Goal: Participate in discussion: Engage in conversation with other users on a specific topic

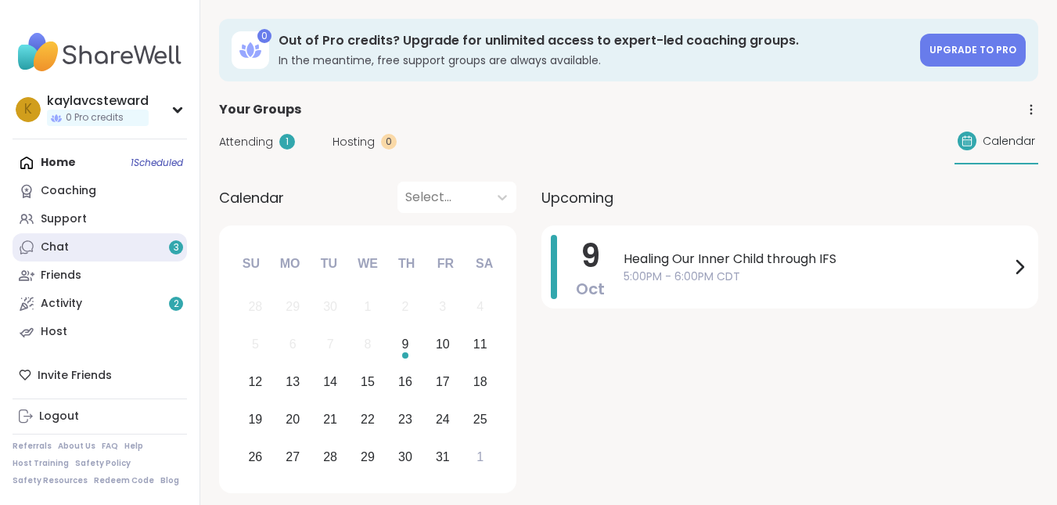
click at [65, 246] on div "Chat 3" at bounding box center [55, 247] width 28 height 16
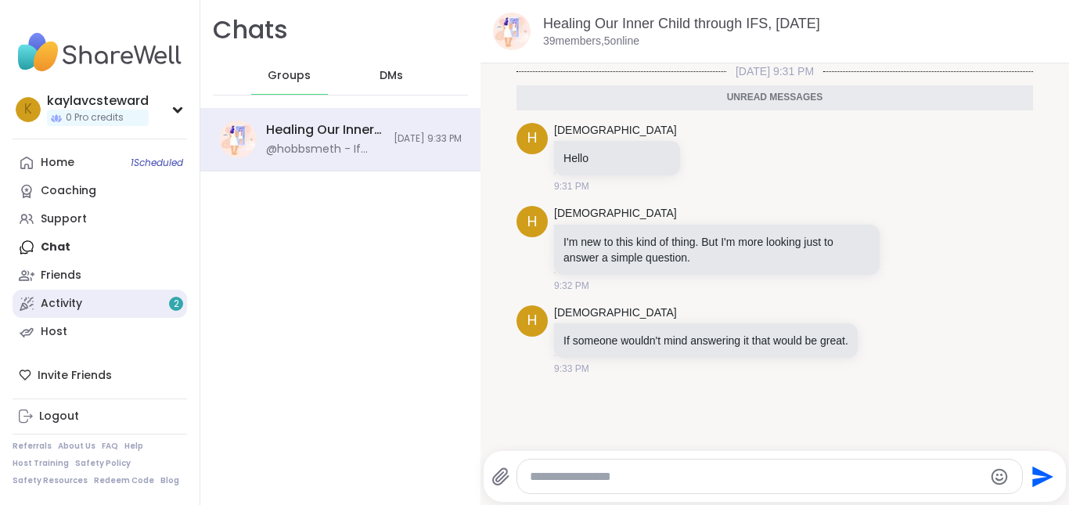
click at [61, 313] on link "Activity 2" at bounding box center [100, 303] width 174 height 28
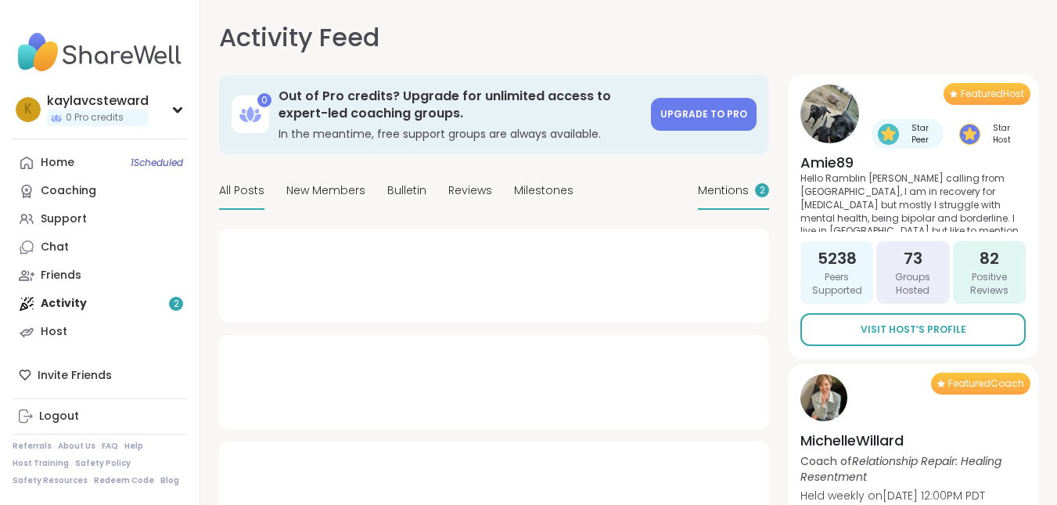
type textarea "*"
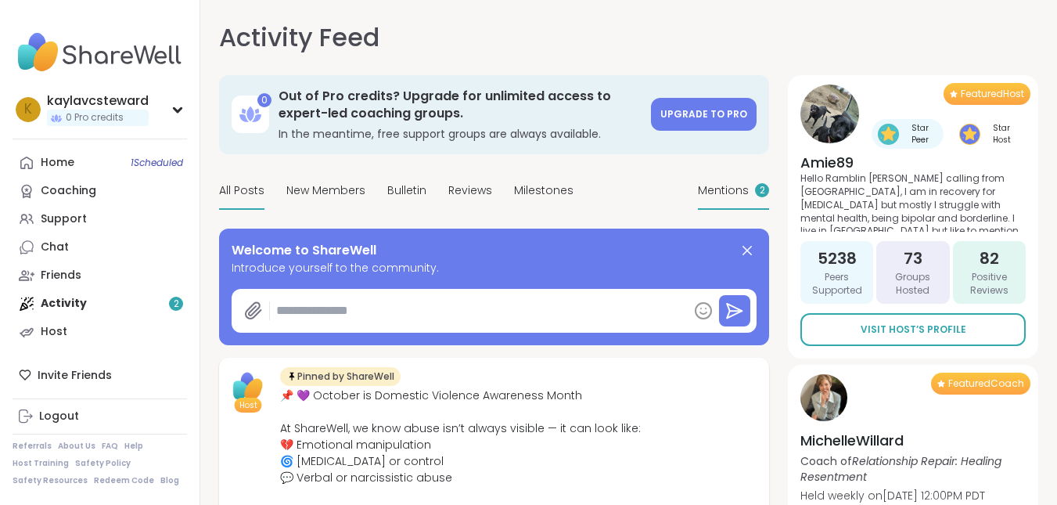
click at [747, 193] on span "Mentions" at bounding box center [723, 190] width 51 height 16
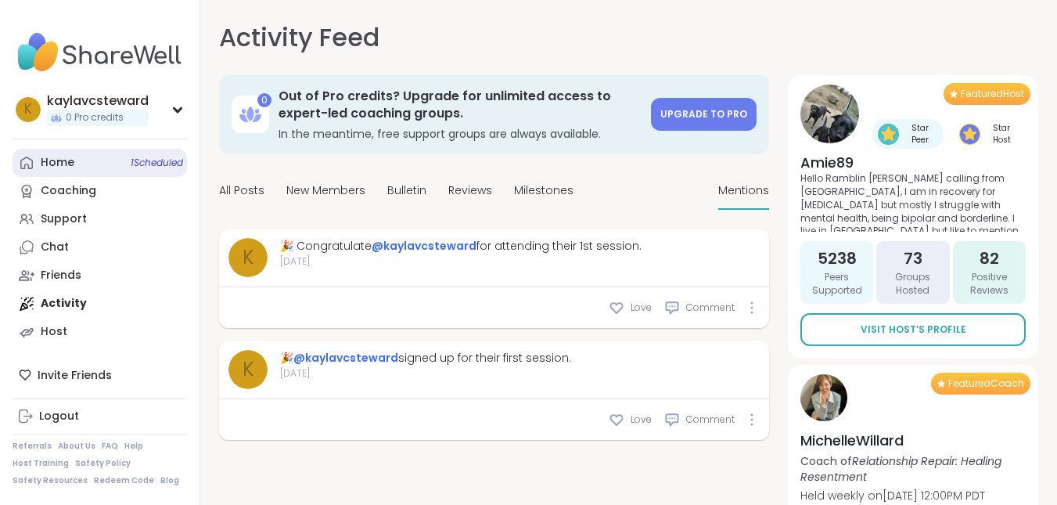
click at [99, 167] on link "Home 1 Scheduled" at bounding box center [100, 163] width 174 height 28
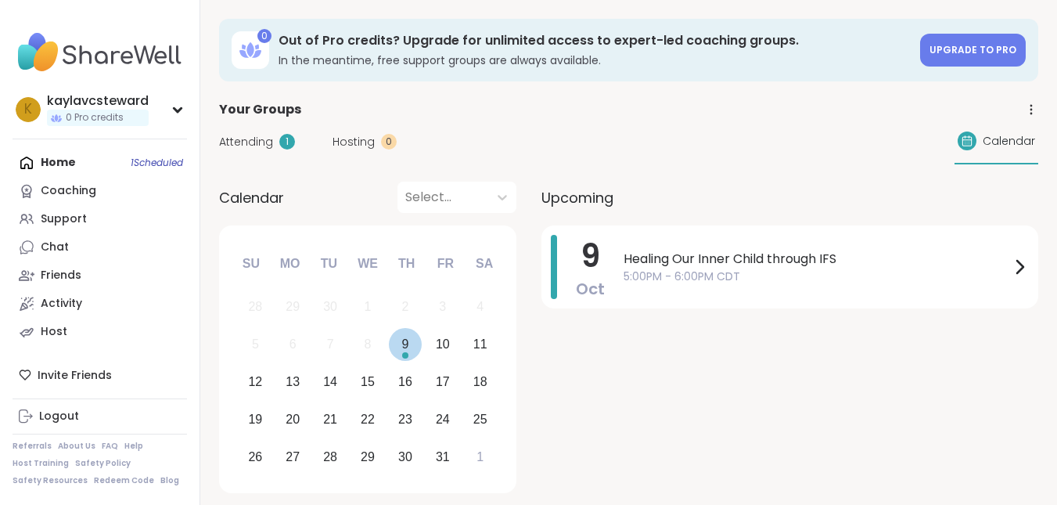
click at [409, 357] on div "9" at bounding box center [406, 345] width 34 height 34
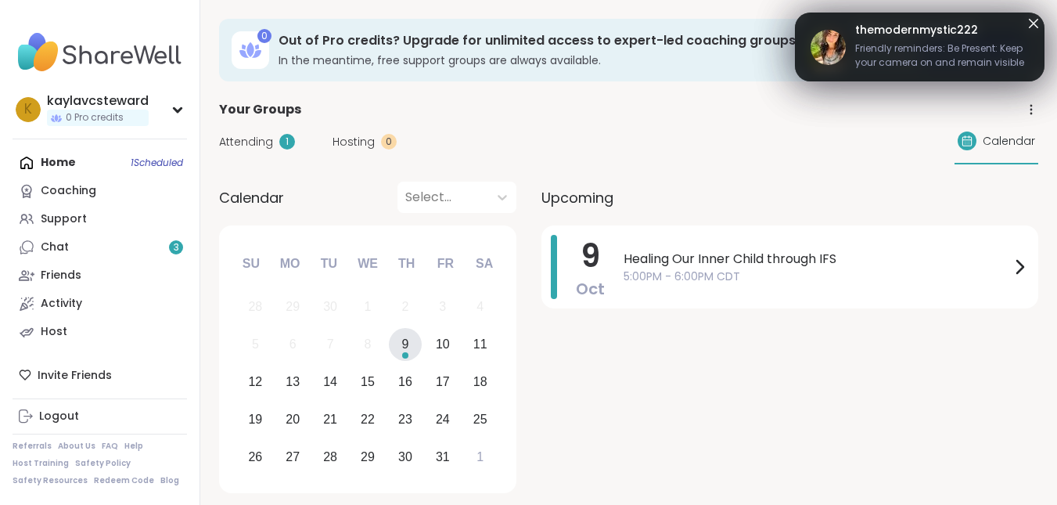
click at [1036, 23] on icon at bounding box center [1033, 23] width 19 height 19
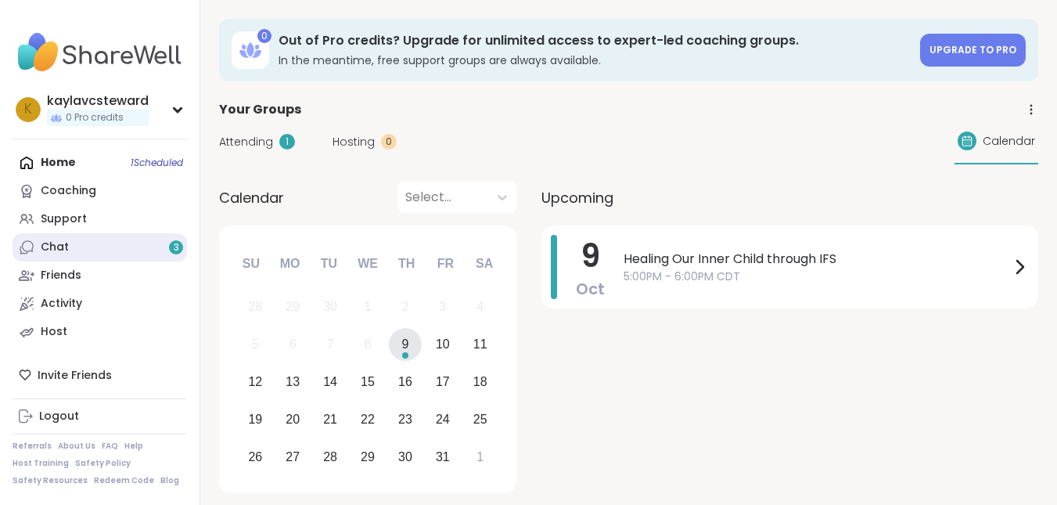
click at [148, 248] on link "Chat 3" at bounding box center [100, 247] width 174 height 28
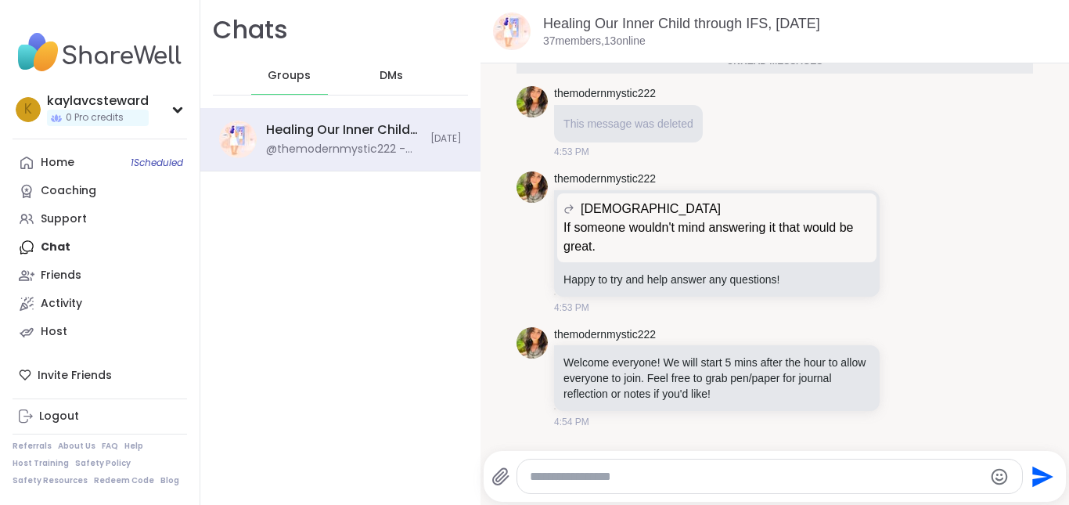
scroll to position [473, 0]
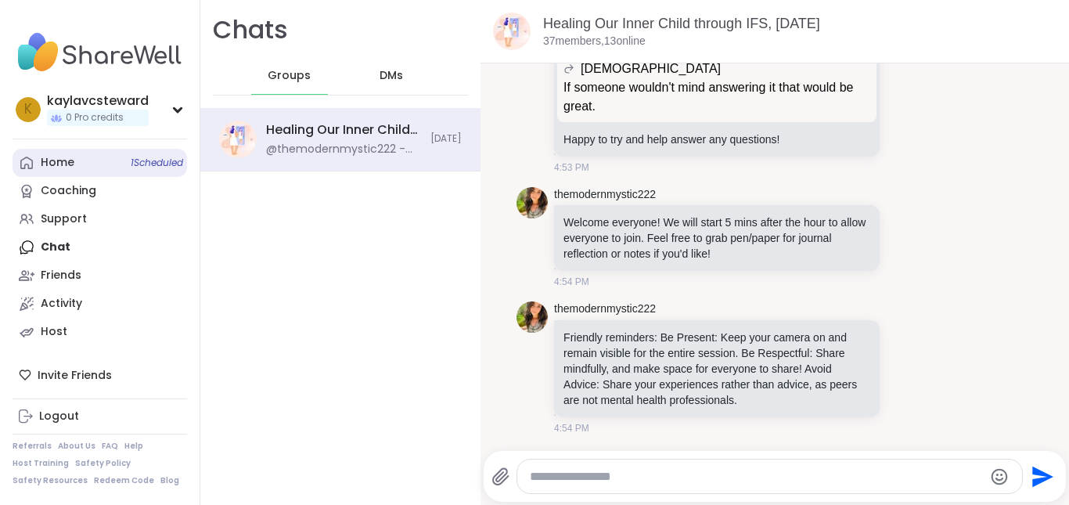
click at [102, 163] on link "Home 1 Scheduled" at bounding box center [100, 163] width 174 height 28
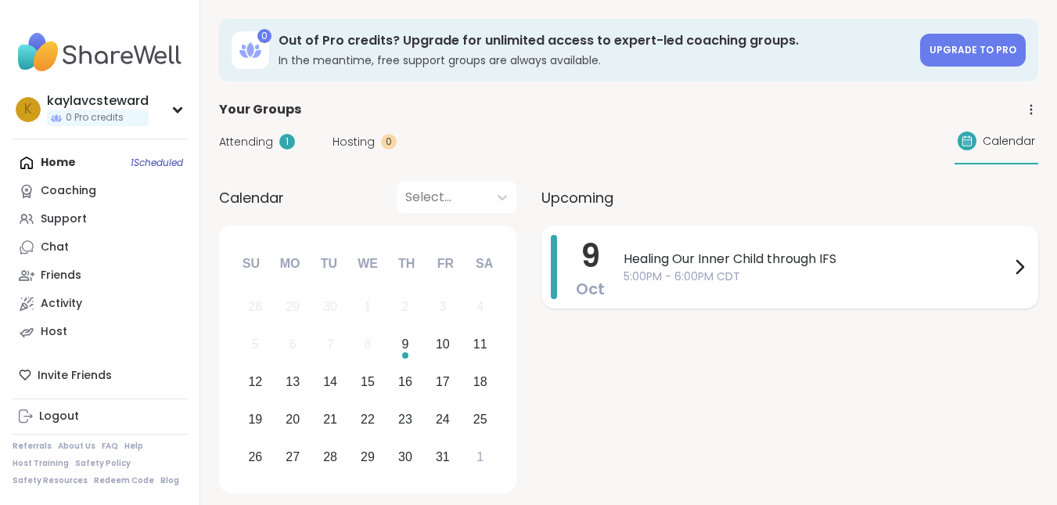
click at [748, 275] on span "5:00PM - 6:00PM CDT" at bounding box center [816, 276] width 386 height 16
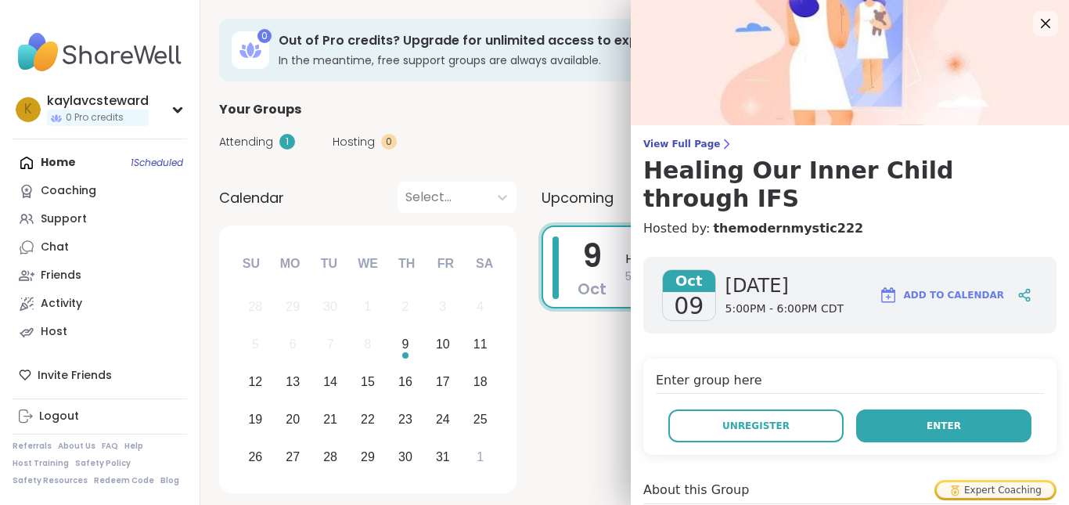
click at [928, 409] on button "Enter" at bounding box center [943, 425] width 175 height 33
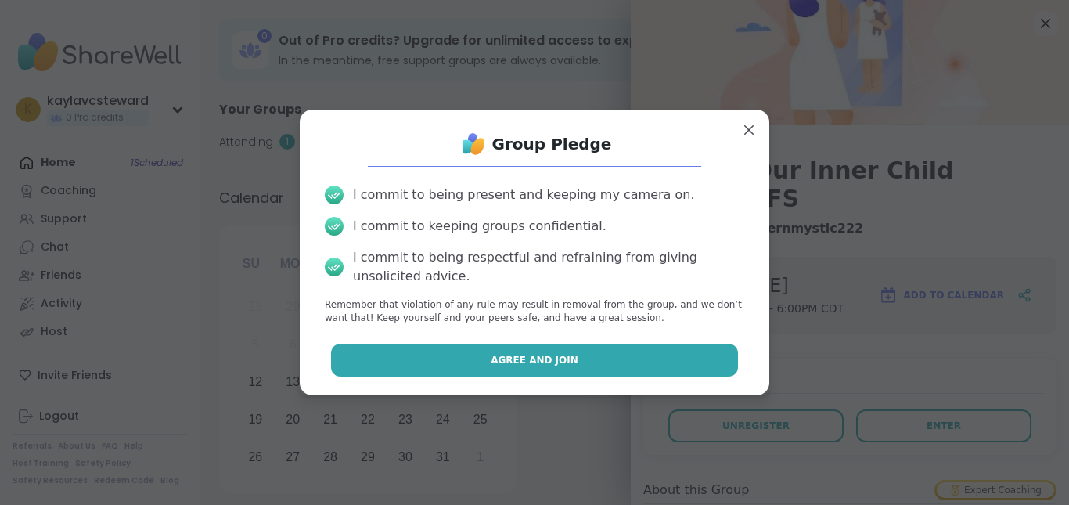
click at [637, 363] on button "Agree and Join" at bounding box center [535, 359] width 408 height 33
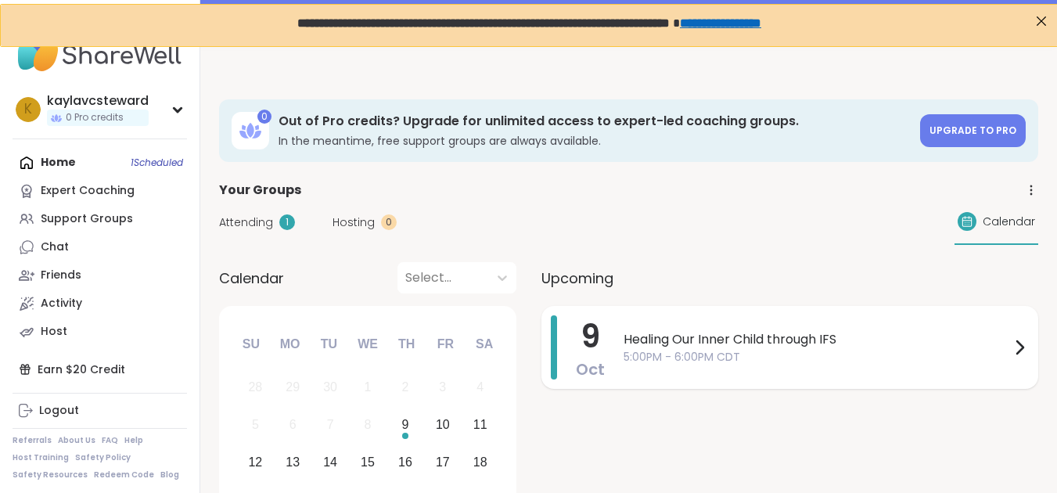
click at [741, 343] on span "Healing Our Inner Child through IFS" at bounding box center [816, 339] width 386 height 19
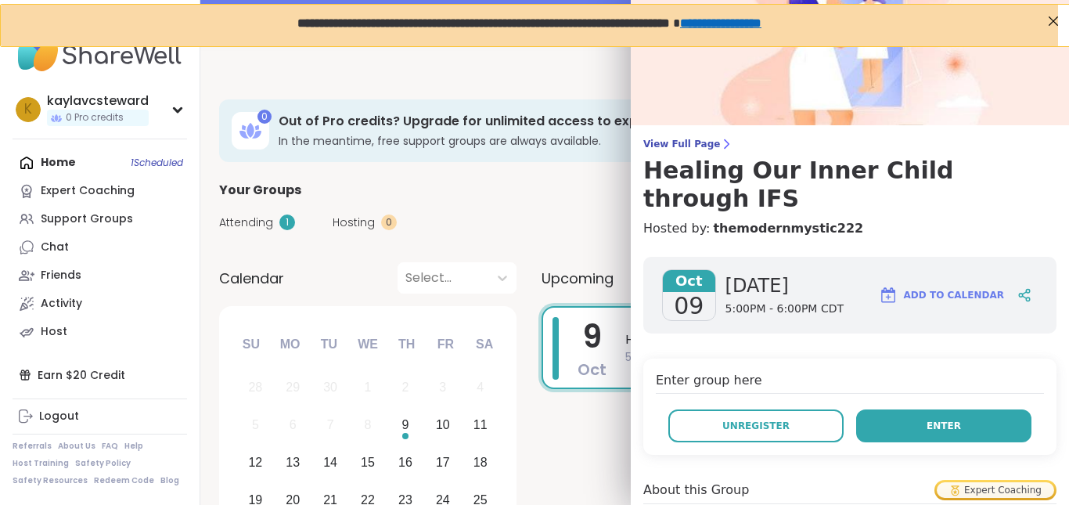
click at [876, 409] on button "Enter" at bounding box center [943, 425] width 175 height 33
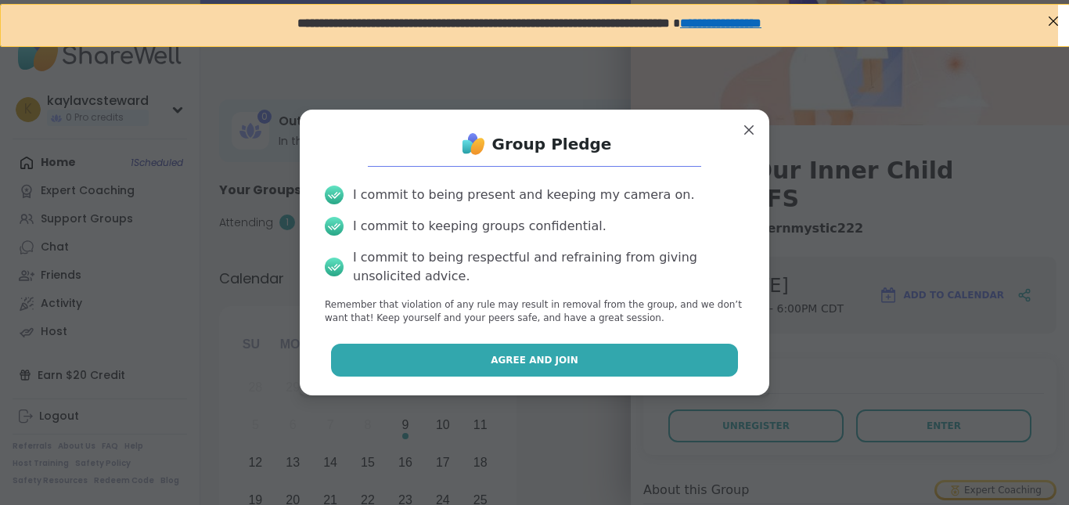
click at [623, 362] on button "Agree and Join" at bounding box center [535, 359] width 408 height 33
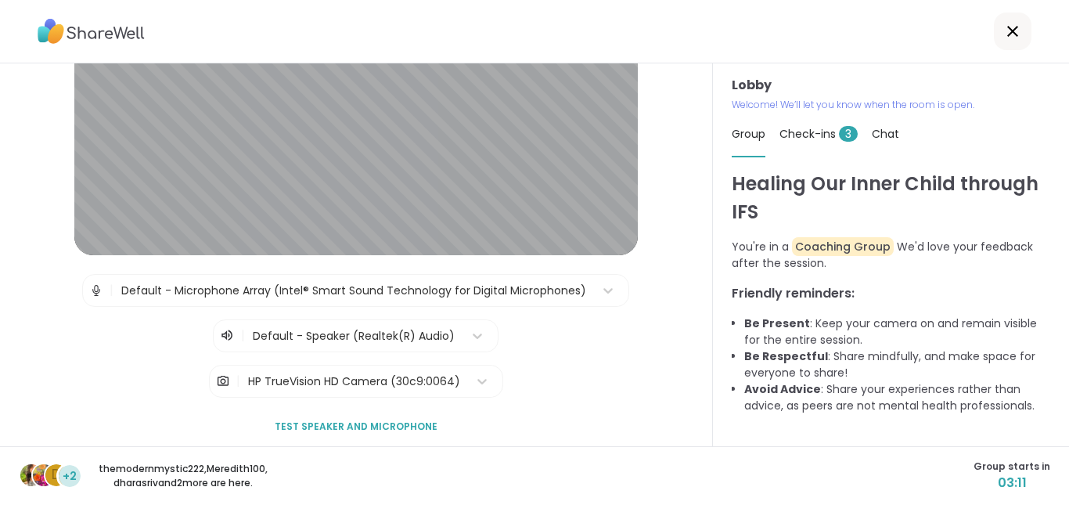
scroll to position [145, 0]
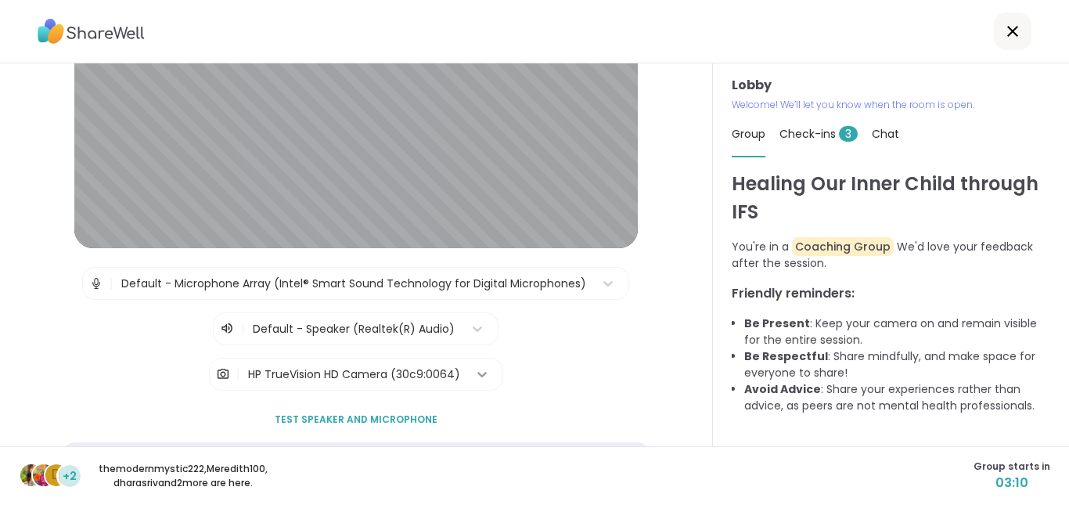
click at [474, 375] on icon at bounding box center [482, 374] width 16 height 16
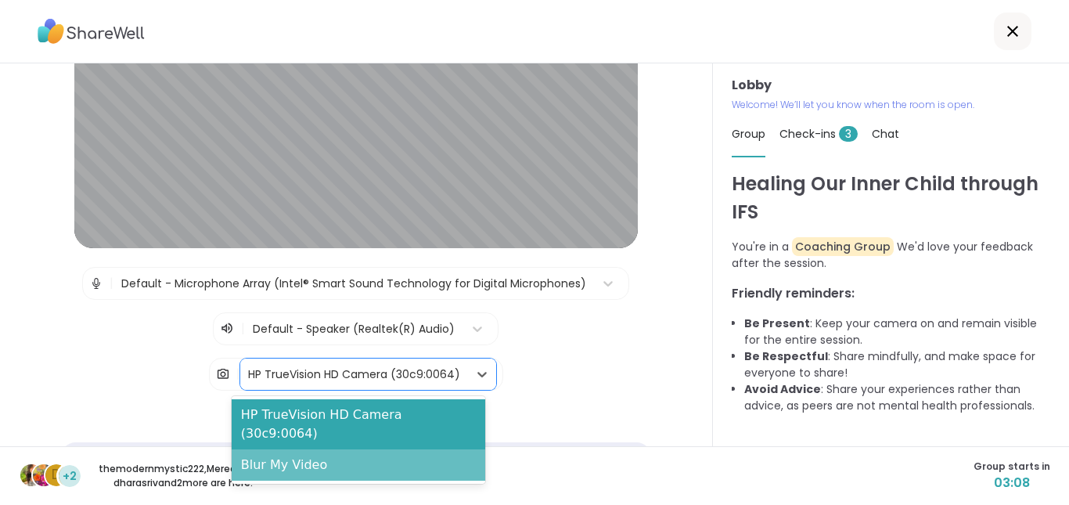
click at [416, 449] on div "Blur My Video" at bounding box center [358, 464] width 253 height 31
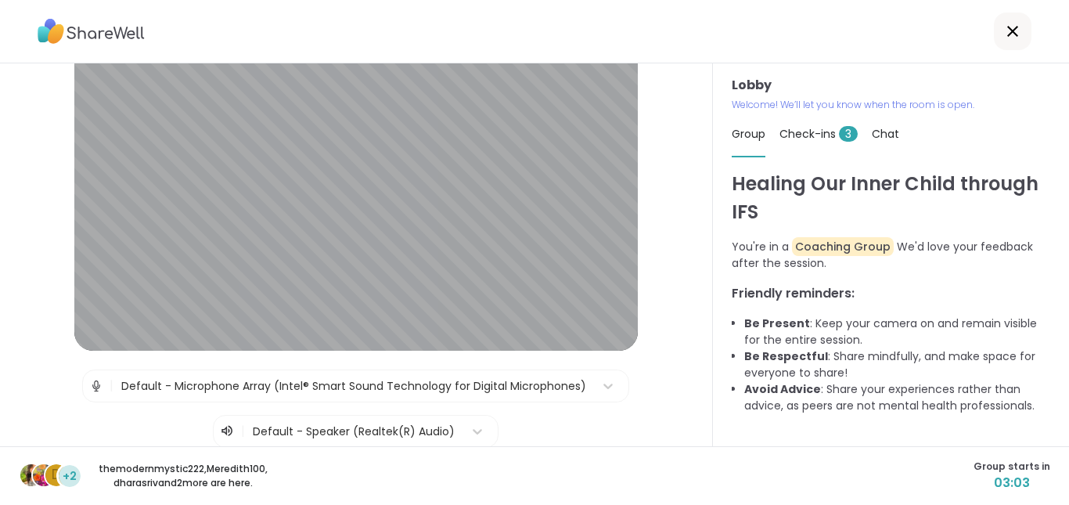
scroll to position [18, 0]
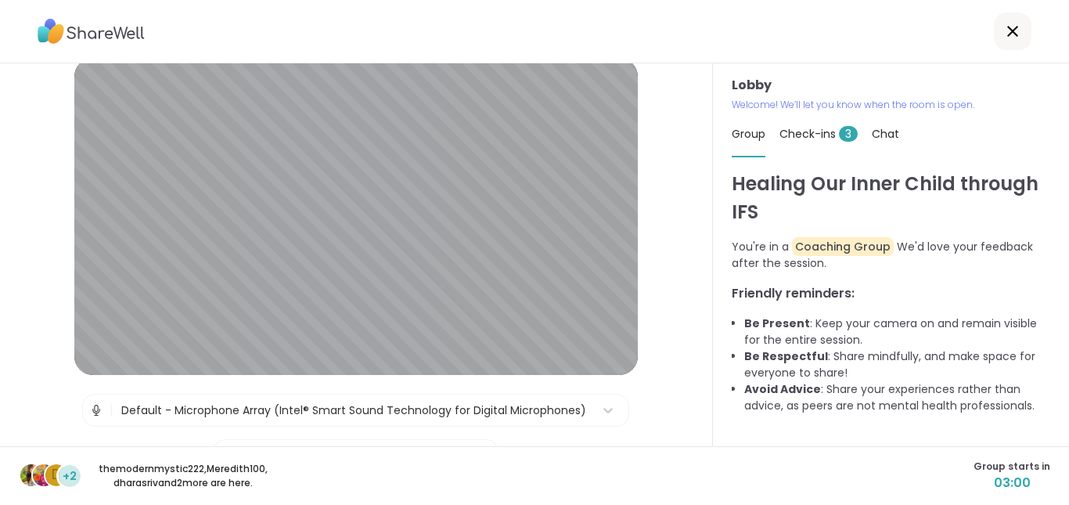
click at [809, 133] on span "Check-ins 3" at bounding box center [818, 134] width 78 height 16
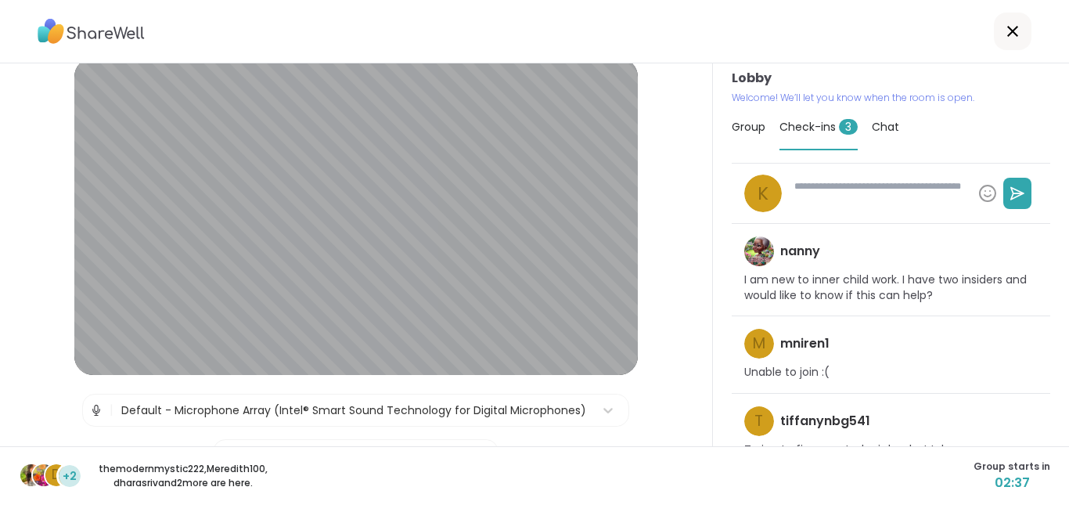
scroll to position [0, 0]
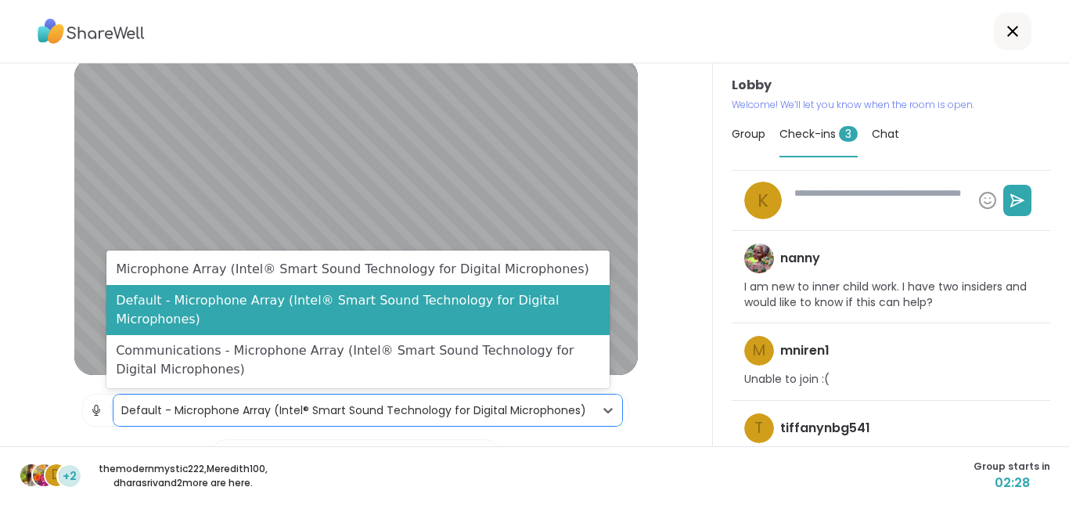
click at [149, 416] on div "Default - Microphone Array (Intel® Smart Sound Technology for Digital Microphon…" at bounding box center [353, 410] width 465 height 16
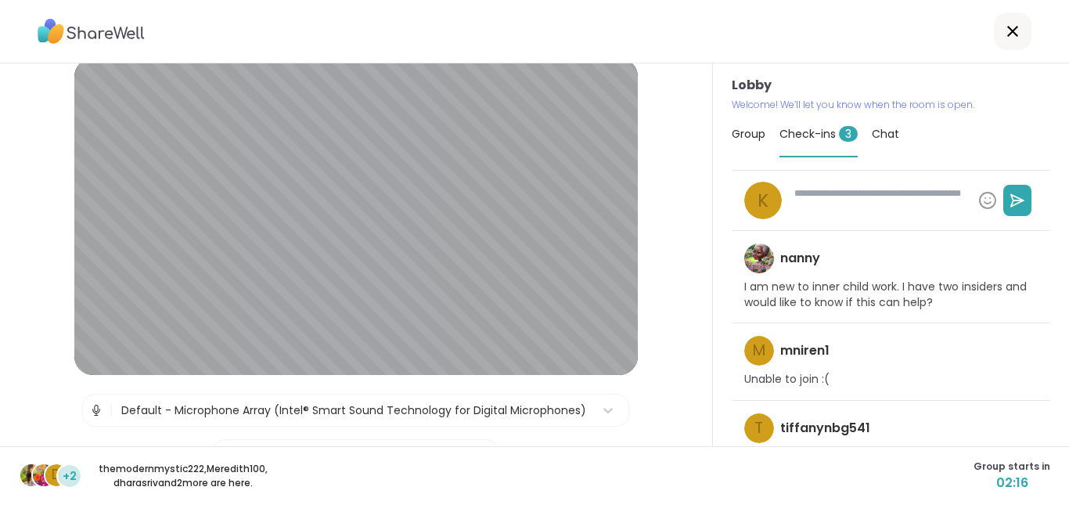
type textarea "*"
click at [1007, 31] on icon at bounding box center [1012, 31] width 11 height 11
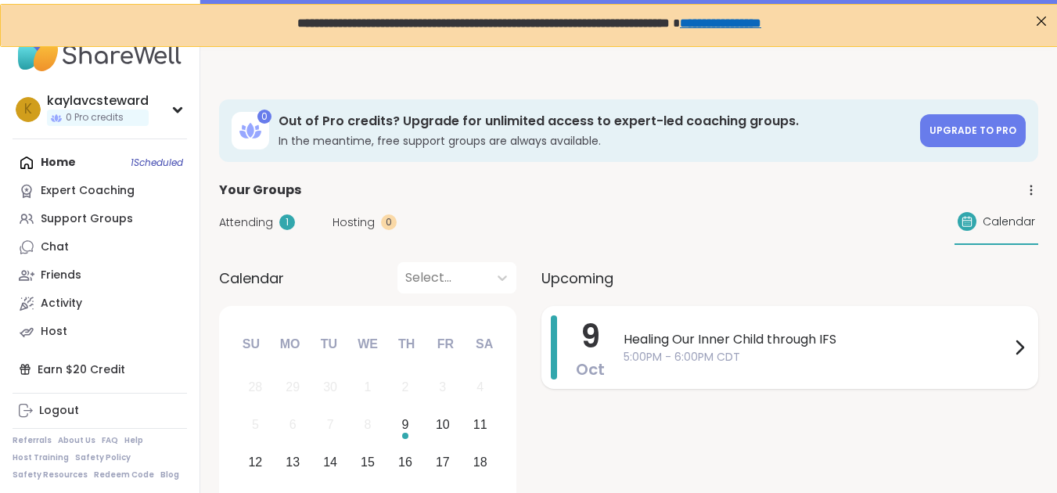
click at [716, 361] on span "5:00PM - 6:00PM CDT" at bounding box center [816, 357] width 386 height 16
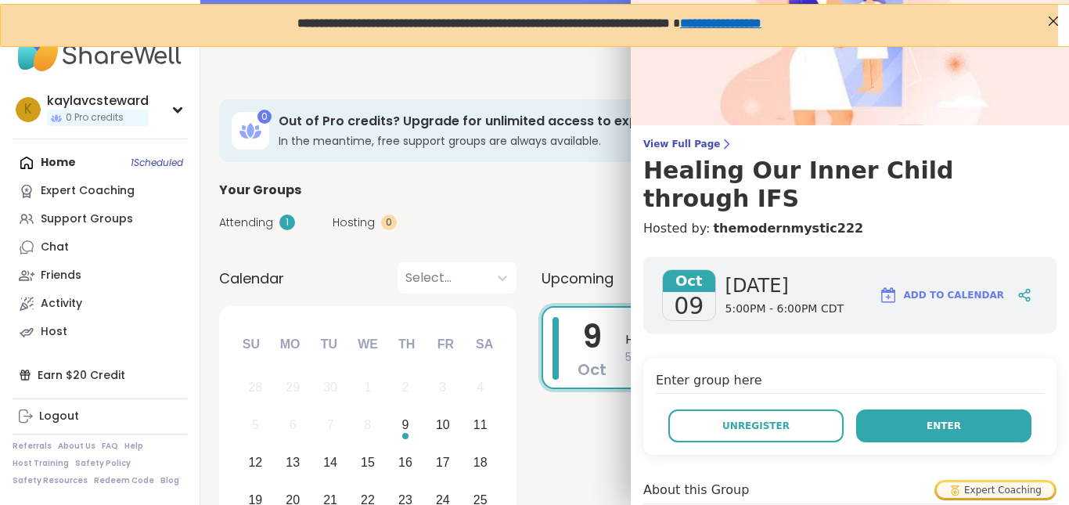
click at [871, 409] on button "Enter" at bounding box center [943, 425] width 175 height 33
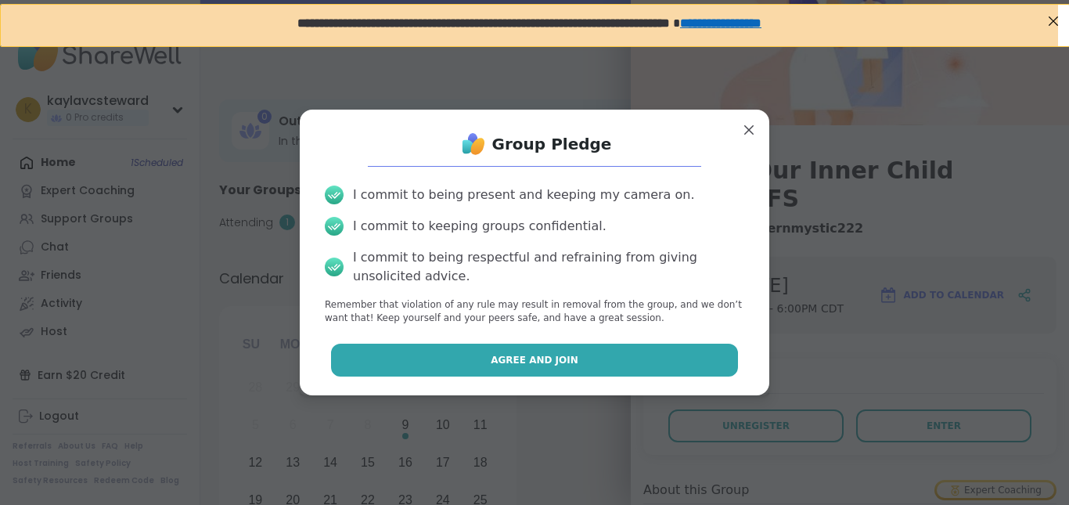
click at [599, 353] on button "Agree and Join" at bounding box center [535, 359] width 408 height 33
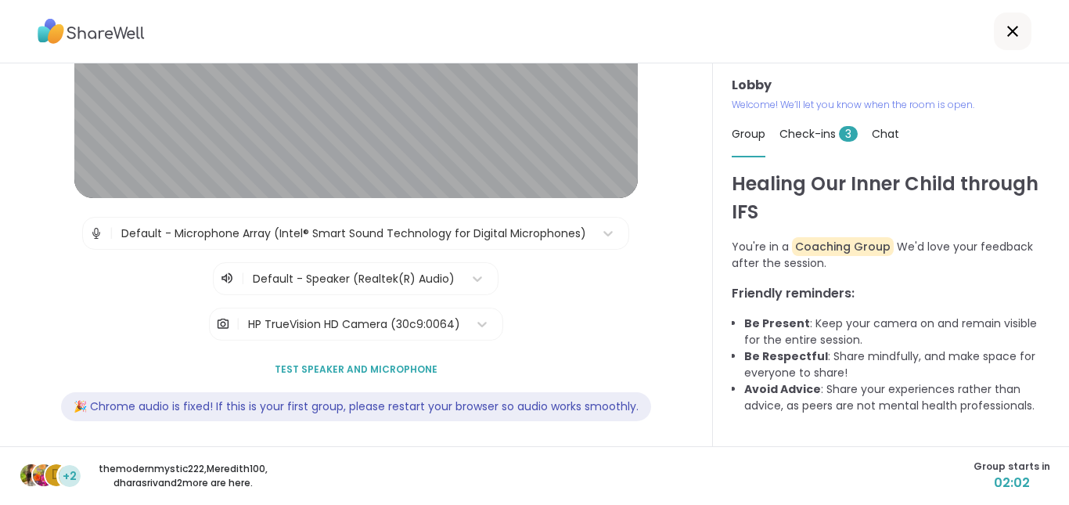
scroll to position [201, 0]
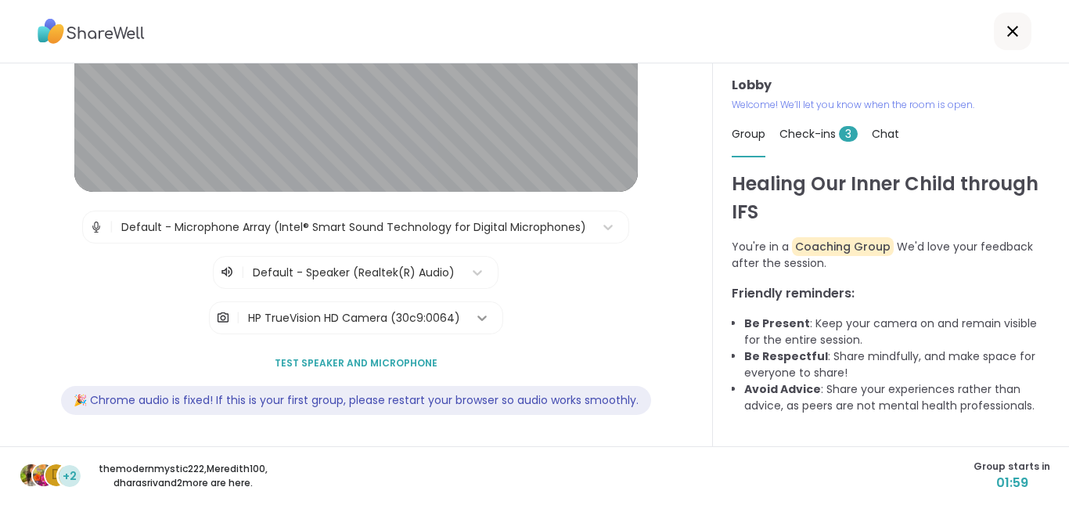
click at [474, 322] on icon at bounding box center [482, 318] width 16 height 16
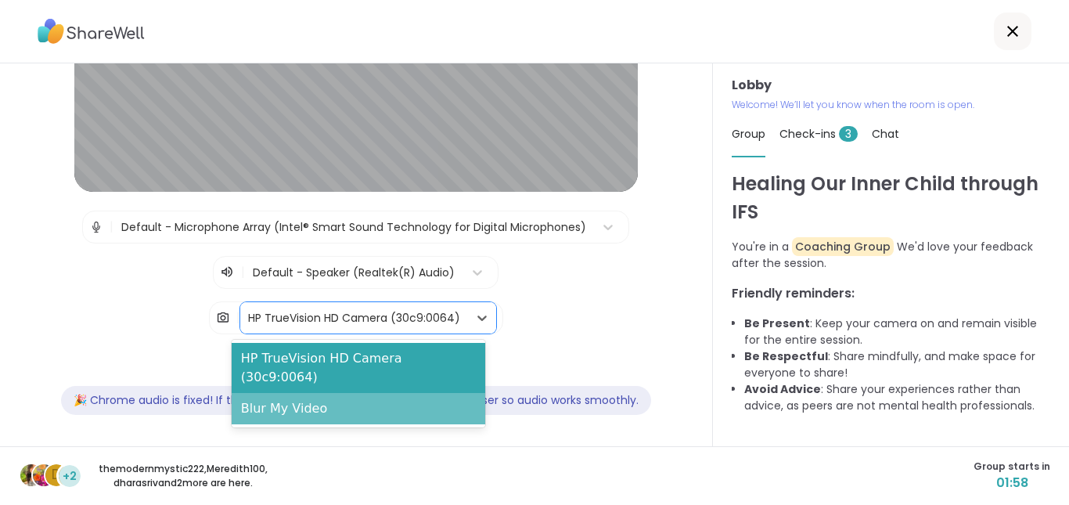
click at [375, 393] on div "Blur My Video" at bounding box center [358, 408] width 253 height 31
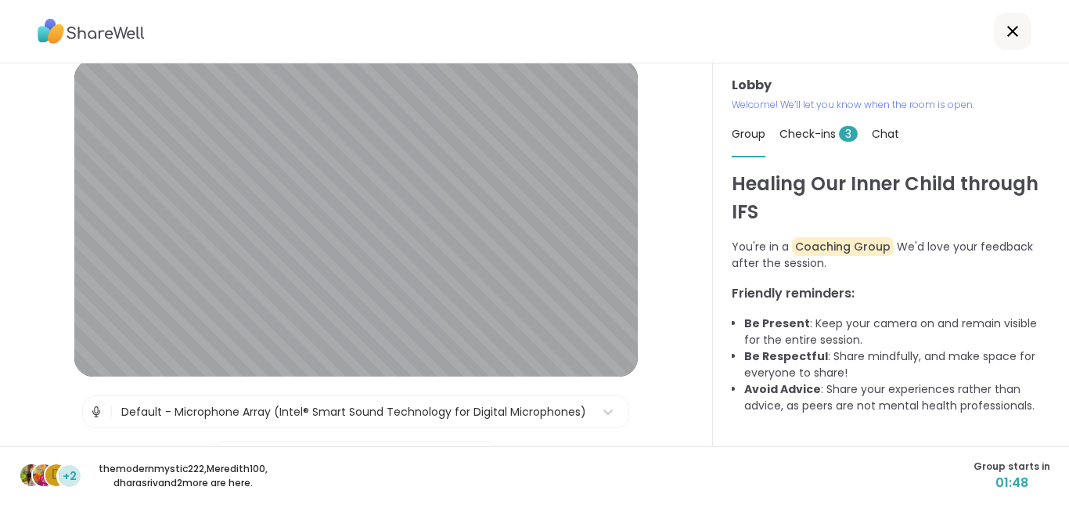
scroll to position [13, 0]
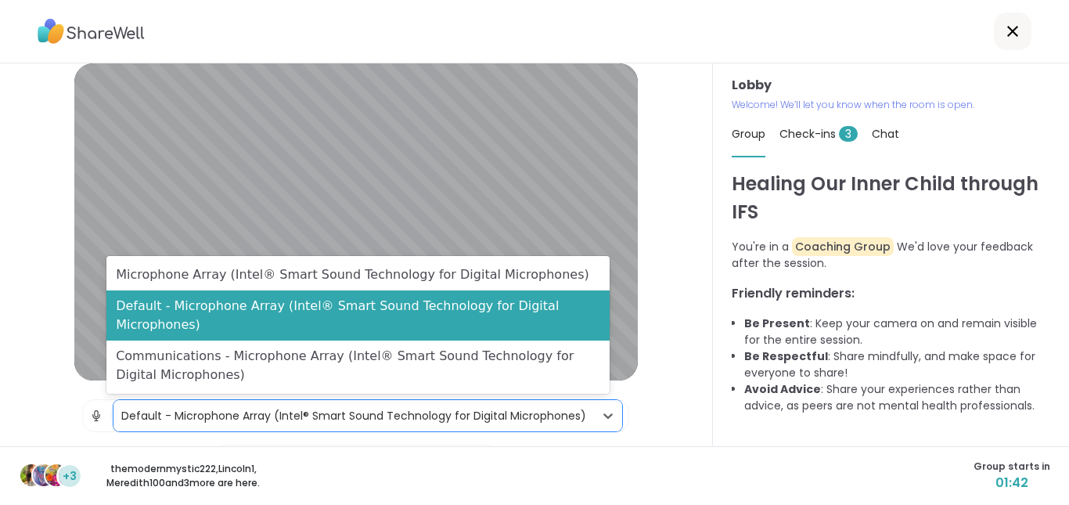
click at [135, 418] on div "Default - Microphone Array (Intel® Smart Sound Technology for Digital Microphon…" at bounding box center [353, 416] width 465 height 16
click at [90, 417] on img at bounding box center [96, 415] width 14 height 31
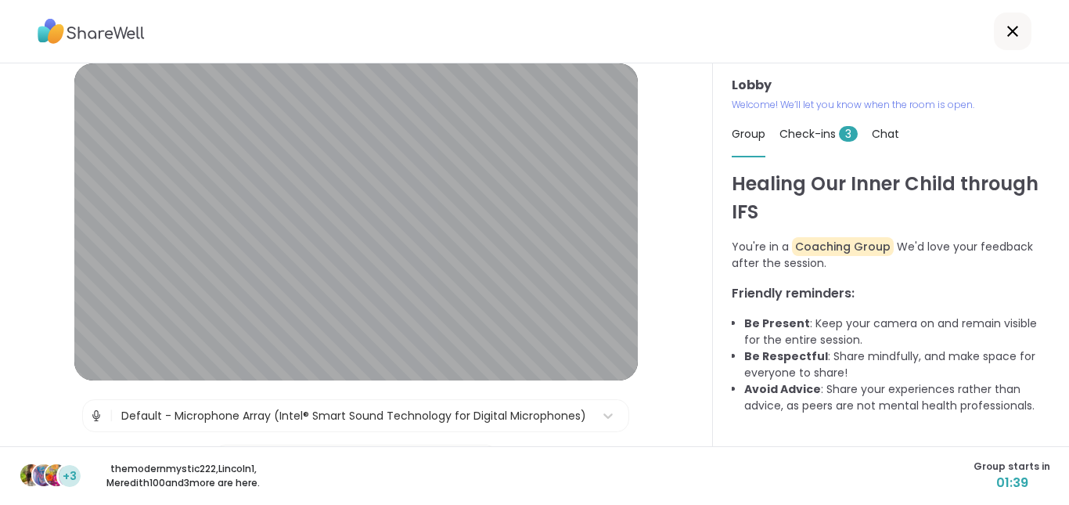
click at [89, 419] on img at bounding box center [96, 415] width 14 height 31
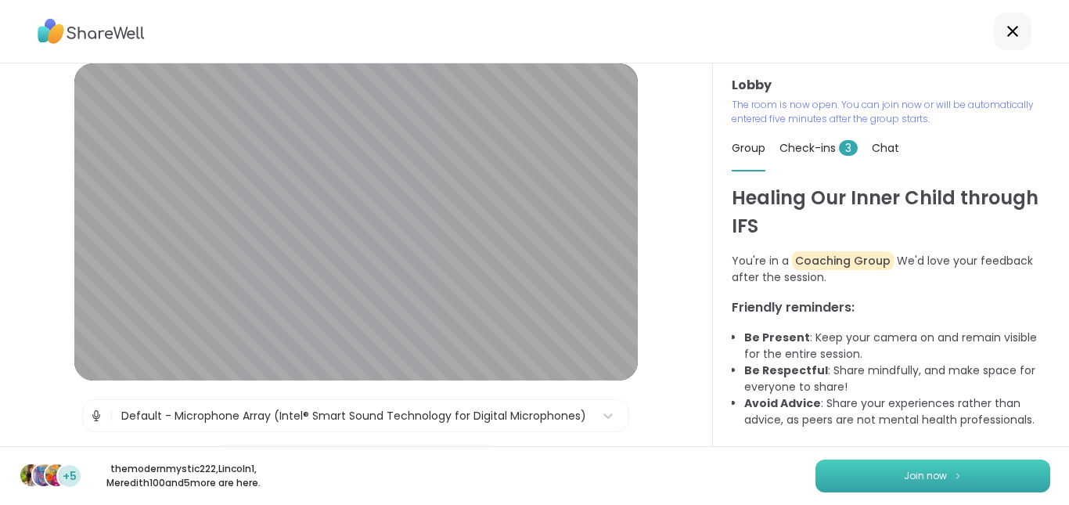
click at [915, 467] on button "Join now" at bounding box center [932, 475] width 235 height 33
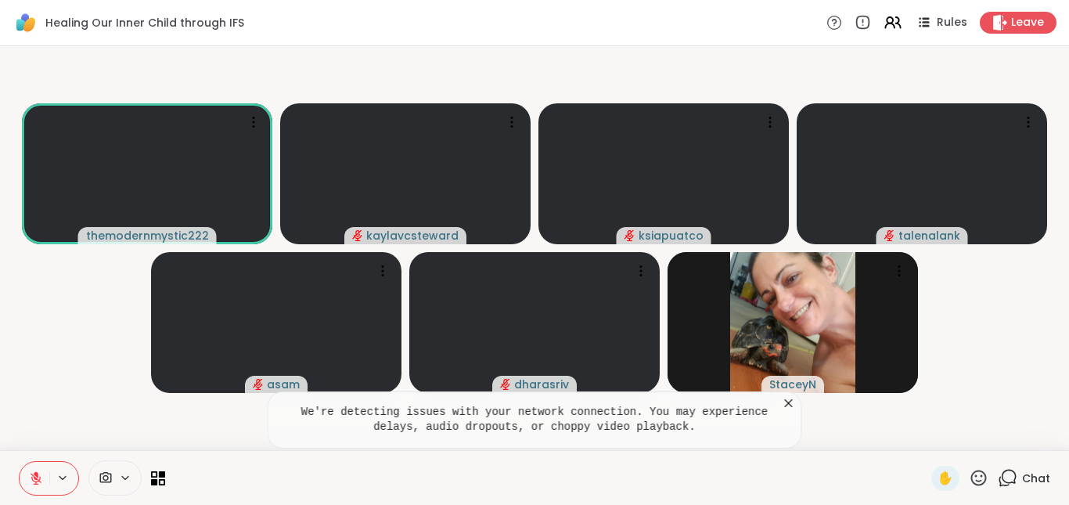
click at [787, 402] on icon at bounding box center [789, 403] width 8 height 8
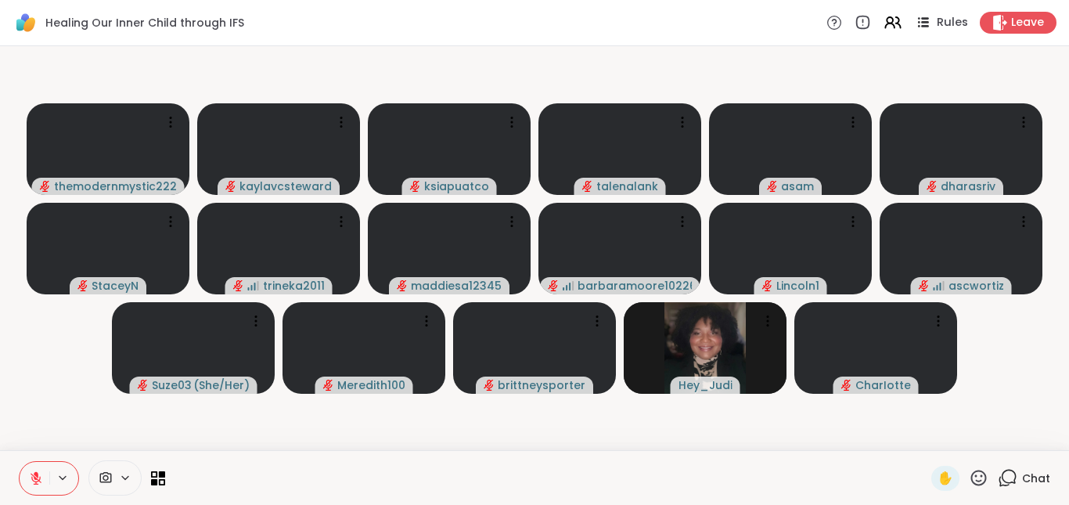
click at [936, 22] on span "Rules" at bounding box center [952, 23] width 32 height 16
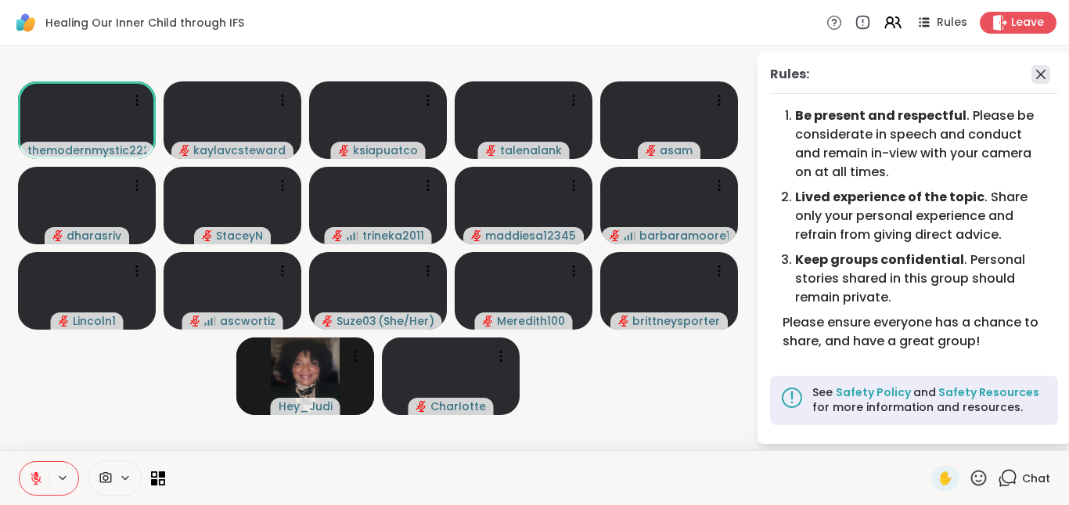
click at [1036, 74] on icon at bounding box center [1040, 74] width 19 height 19
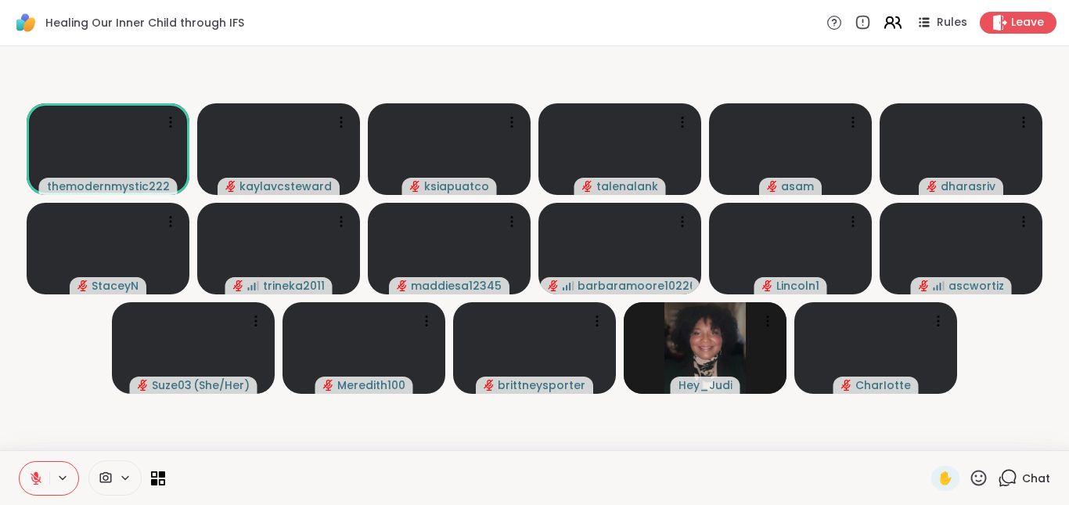
click at [882, 25] on icon at bounding box center [892, 23] width 20 height 20
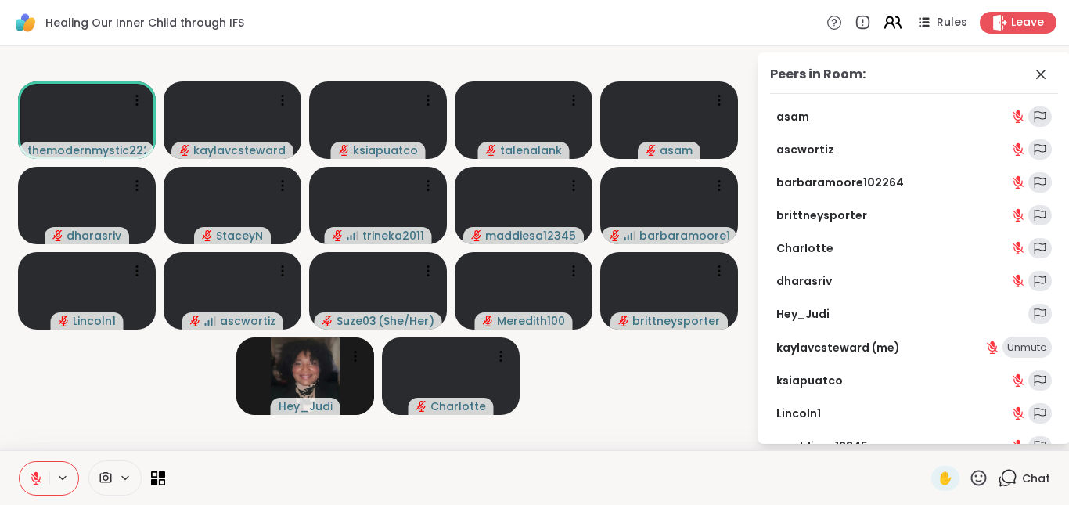
click at [882, 26] on icon at bounding box center [892, 23] width 20 height 20
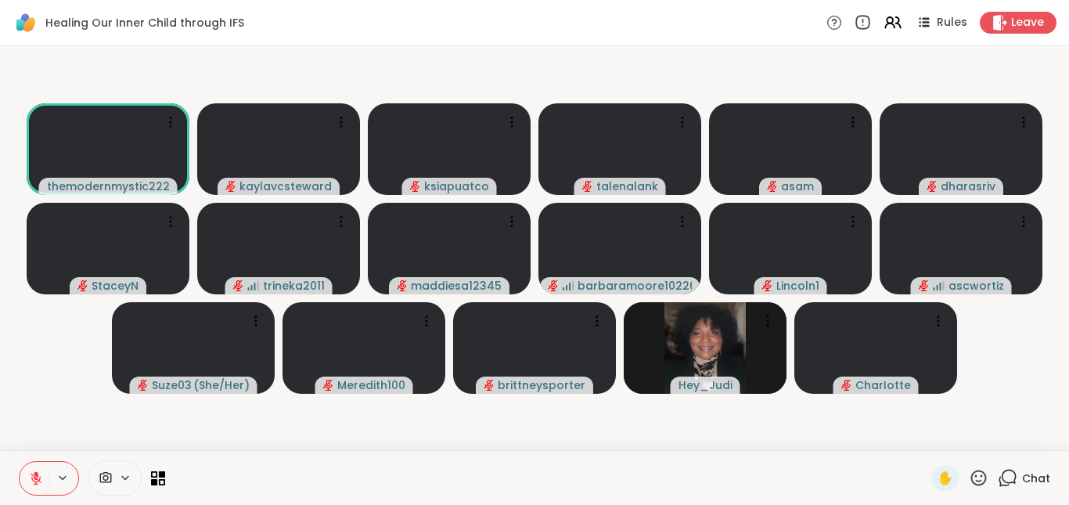
click at [863, 26] on icon at bounding box center [863, 26] width 0 height 0
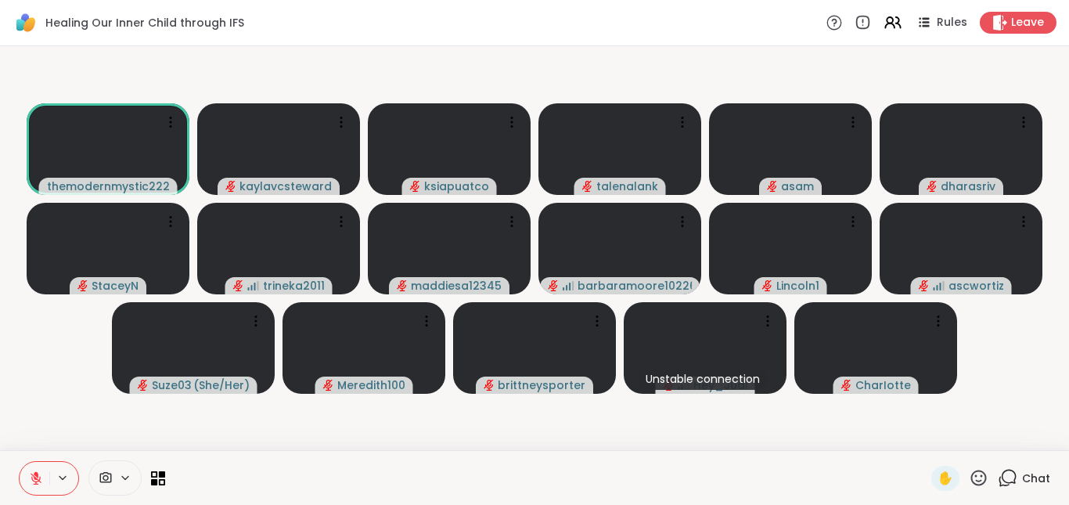
click at [826, 25] on icon at bounding box center [834, 22] width 16 height 16
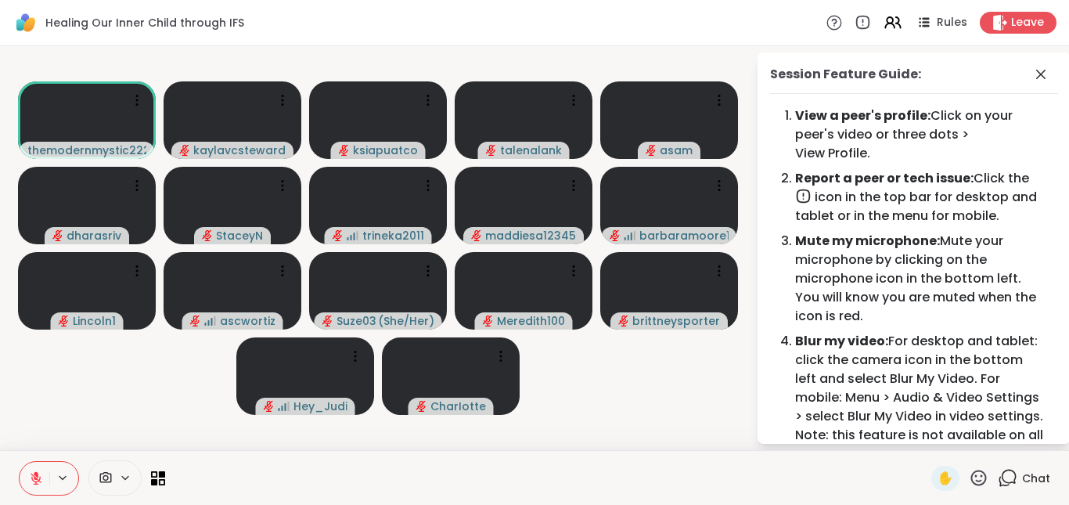
click at [826, 25] on icon at bounding box center [834, 22] width 16 height 16
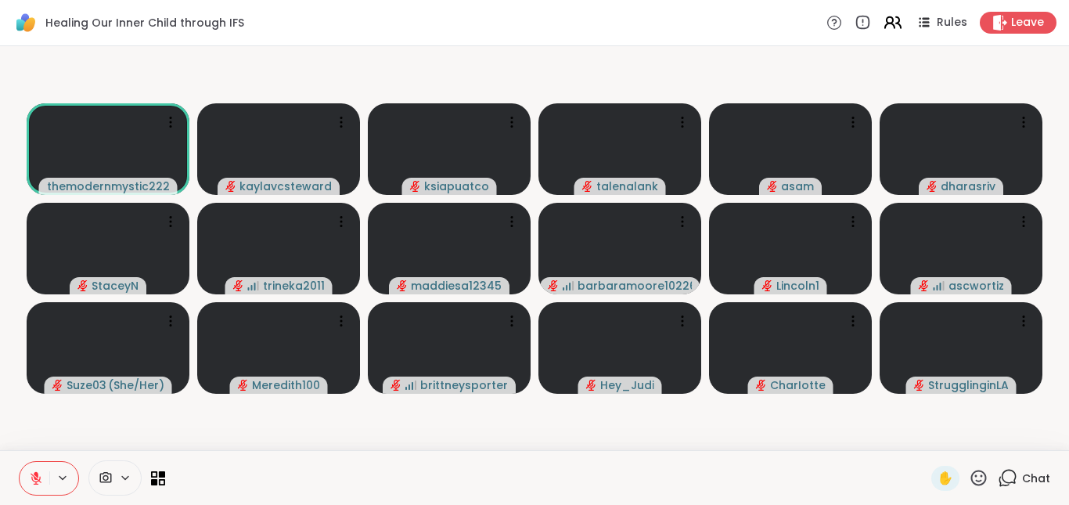
click at [885, 23] on icon at bounding box center [892, 23] width 20 height 20
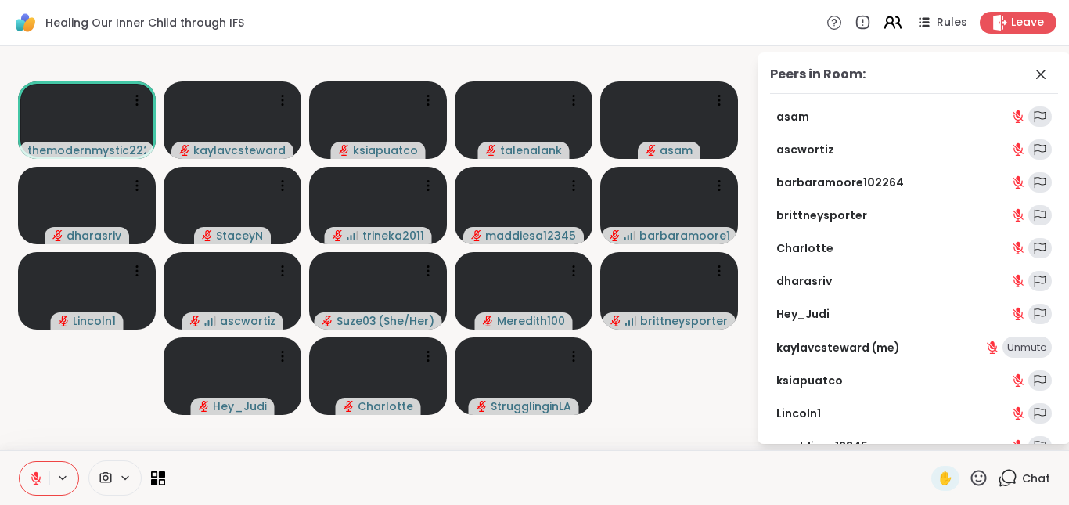
click at [885, 23] on icon at bounding box center [892, 23] width 20 height 20
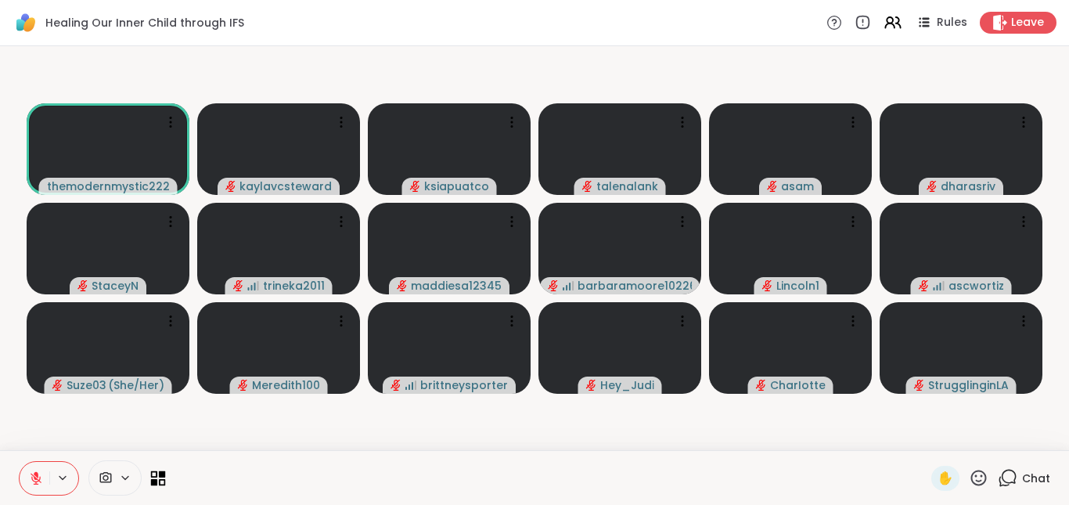
click at [156, 471] on icon at bounding box center [154, 473] width 7 height 7
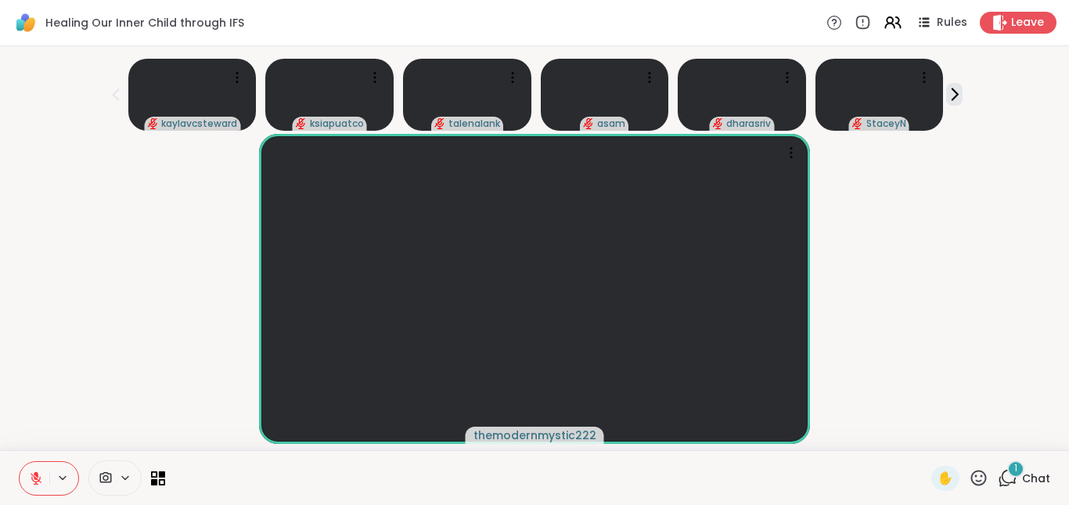
click at [997, 476] on icon at bounding box center [1007, 478] width 20 height 20
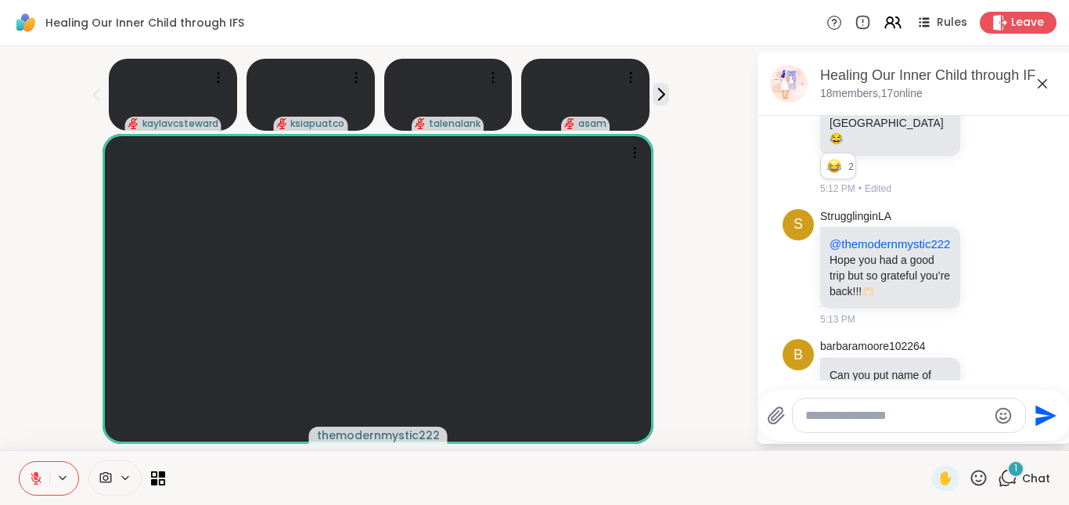
scroll to position [1301, 0]
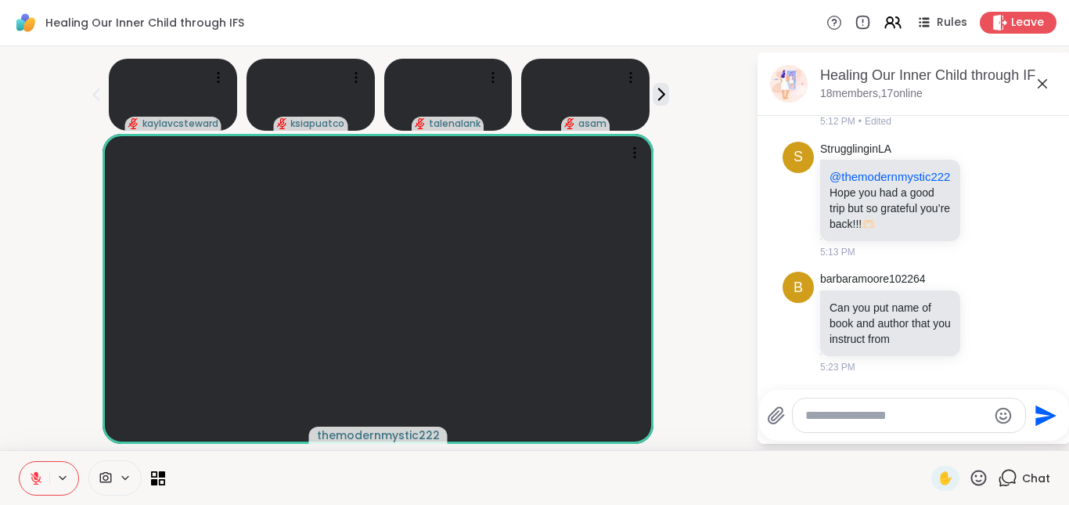
click at [932, 411] on textarea "Type your message" at bounding box center [896, 416] width 182 height 16
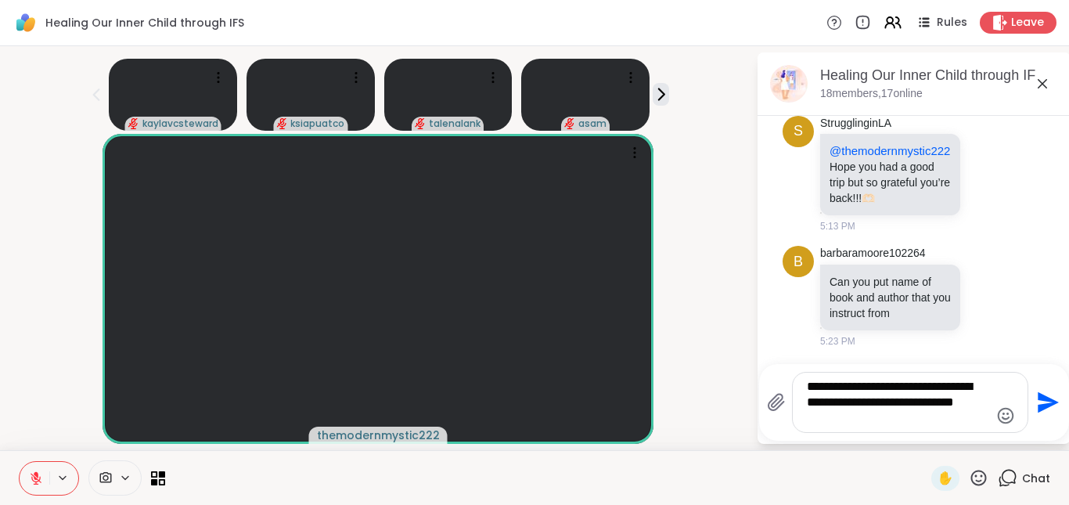
click at [845, 390] on textarea "**********" at bounding box center [897, 402] width 182 height 47
click at [854, 386] on textarea "**********" at bounding box center [897, 402] width 182 height 47
click at [842, 408] on textarea "**********" at bounding box center [897, 402] width 182 height 47
type textarea "**********"
click at [1037, 400] on icon "Send" at bounding box center [1047, 402] width 21 height 21
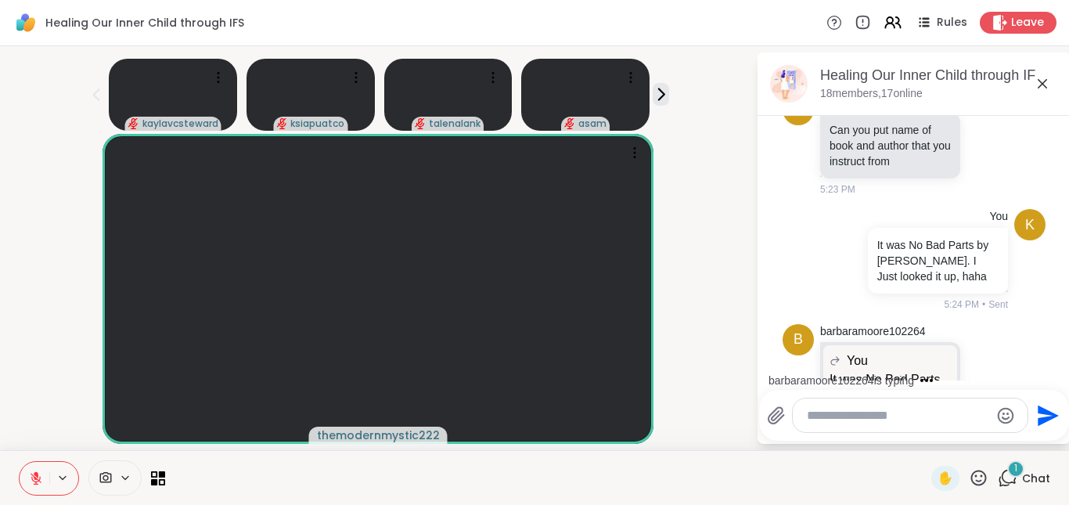
scroll to position [1605, 0]
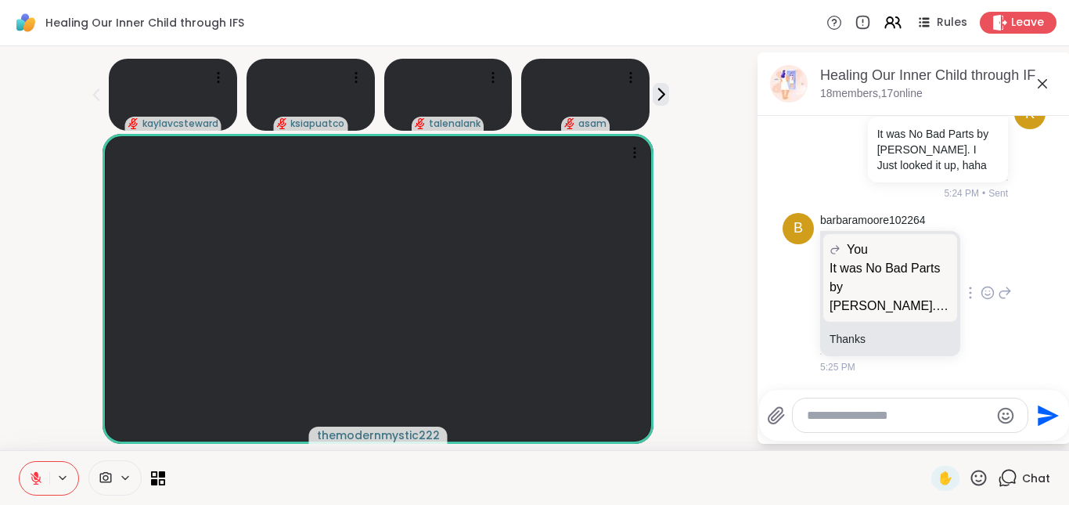
click at [980, 296] on icon at bounding box center [987, 293] width 14 height 16
click at [980, 271] on div "Select Reaction: Heart" at bounding box center [987, 267] width 14 height 14
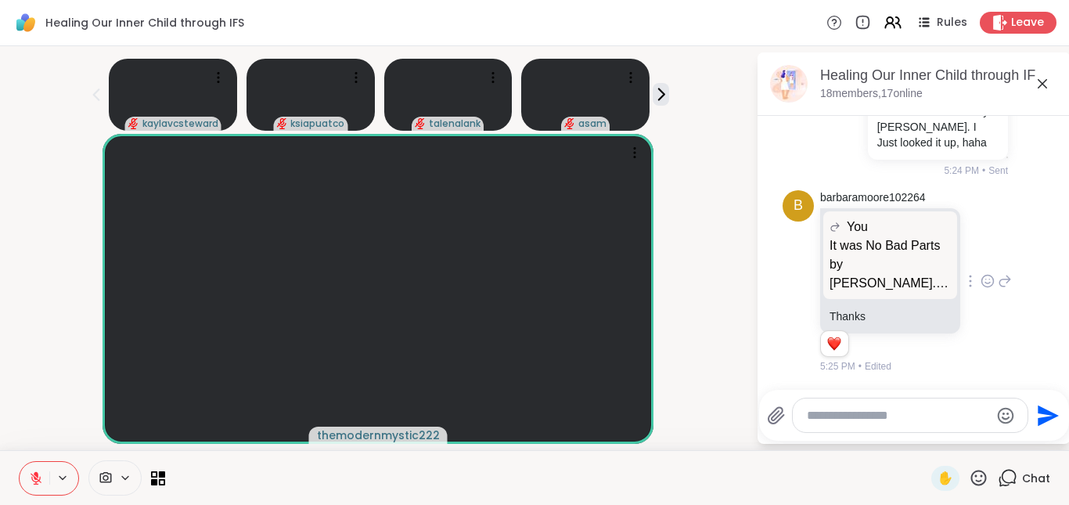
scroll to position [1628, 0]
click at [1037, 81] on icon at bounding box center [1041, 83] width 9 height 9
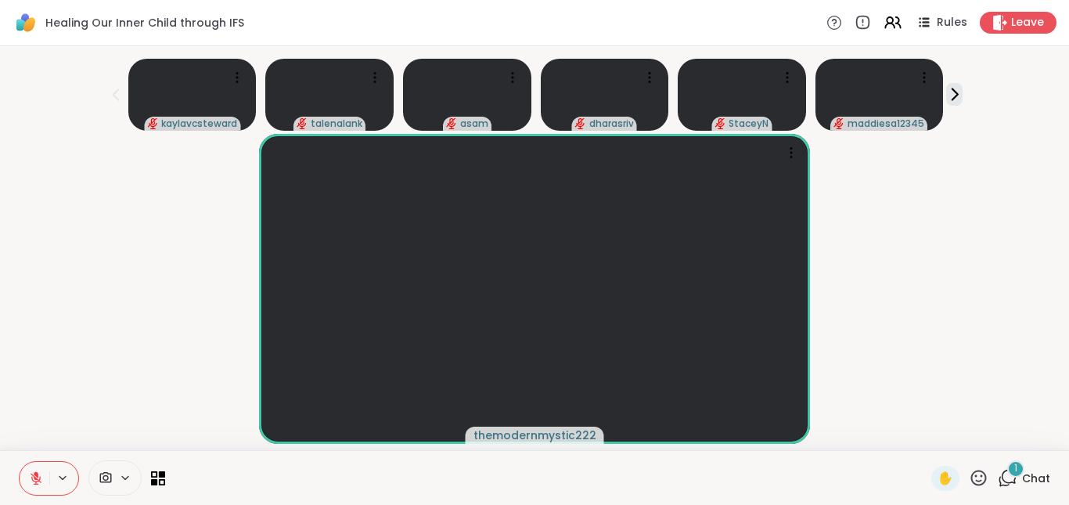
click at [1022, 472] on span "Chat" at bounding box center [1036, 478] width 28 height 16
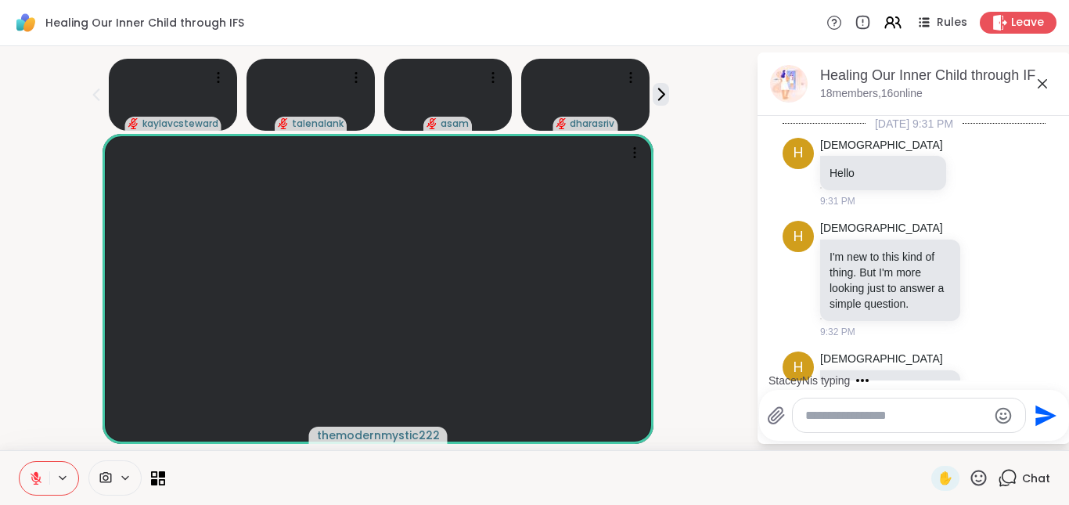
scroll to position [1780, 0]
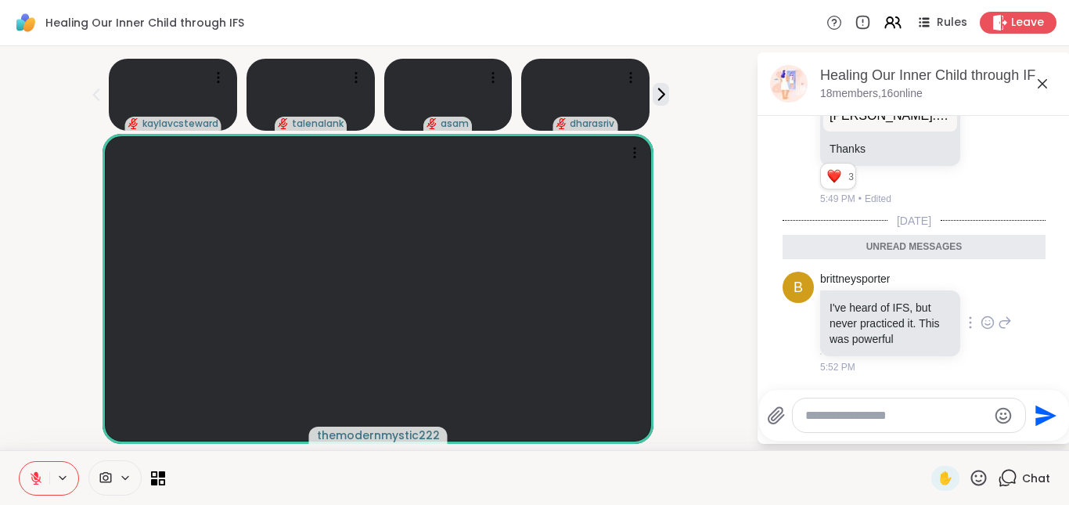
click at [980, 325] on icon at bounding box center [987, 322] width 14 height 16
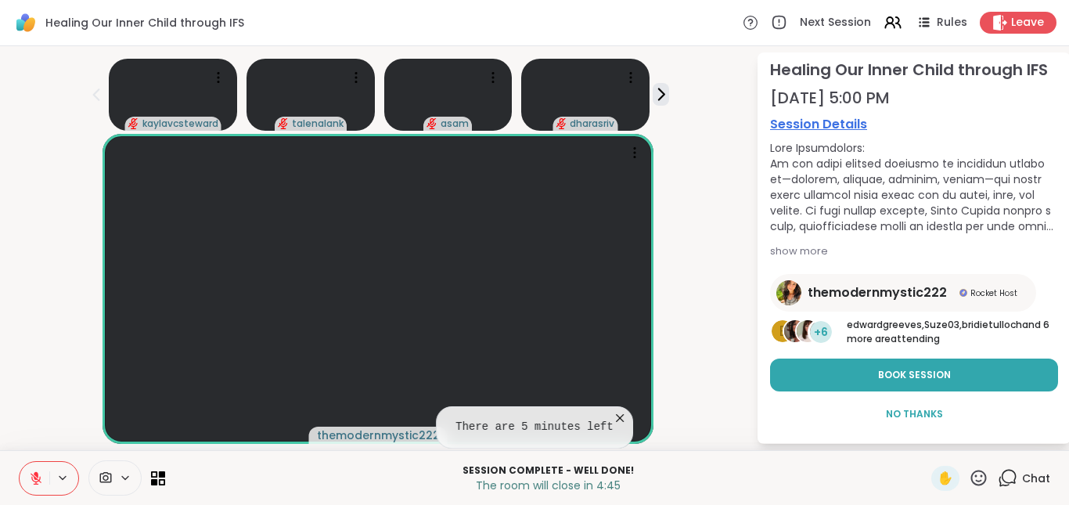
scroll to position [46, 0]
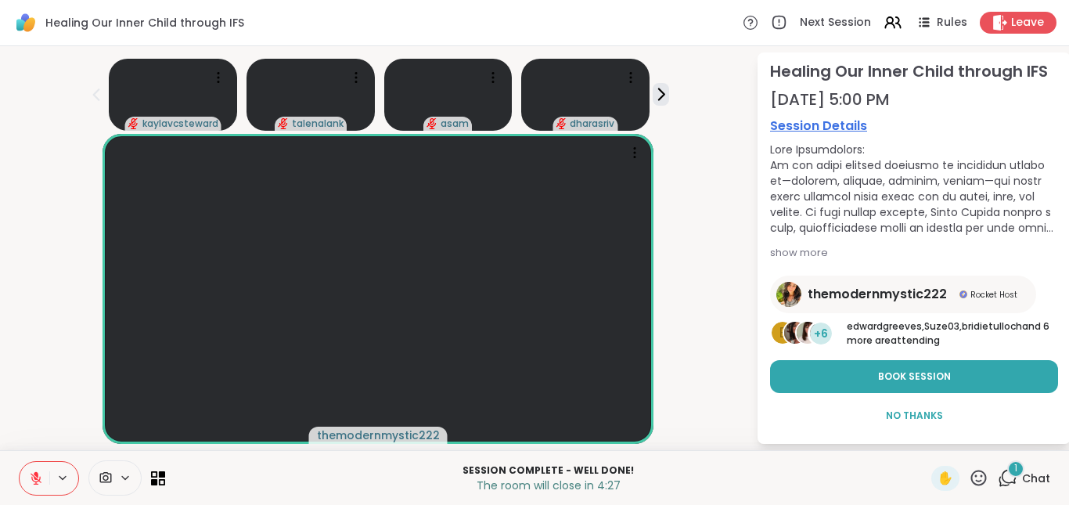
click at [1008, 474] on div "1" at bounding box center [1015, 468] width 17 height 17
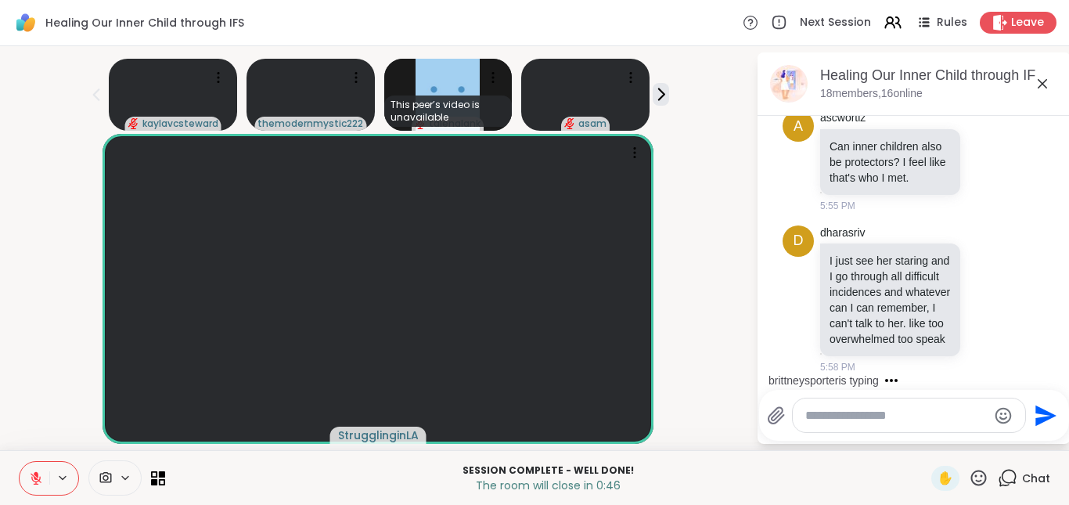
scroll to position [2441, 0]
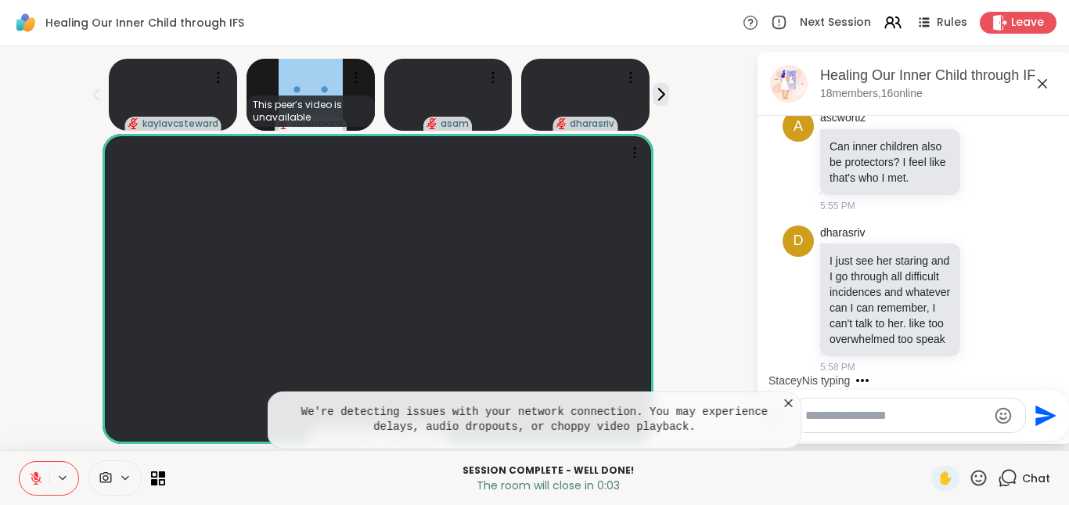
click at [792, 405] on icon at bounding box center [789, 403] width 16 height 16
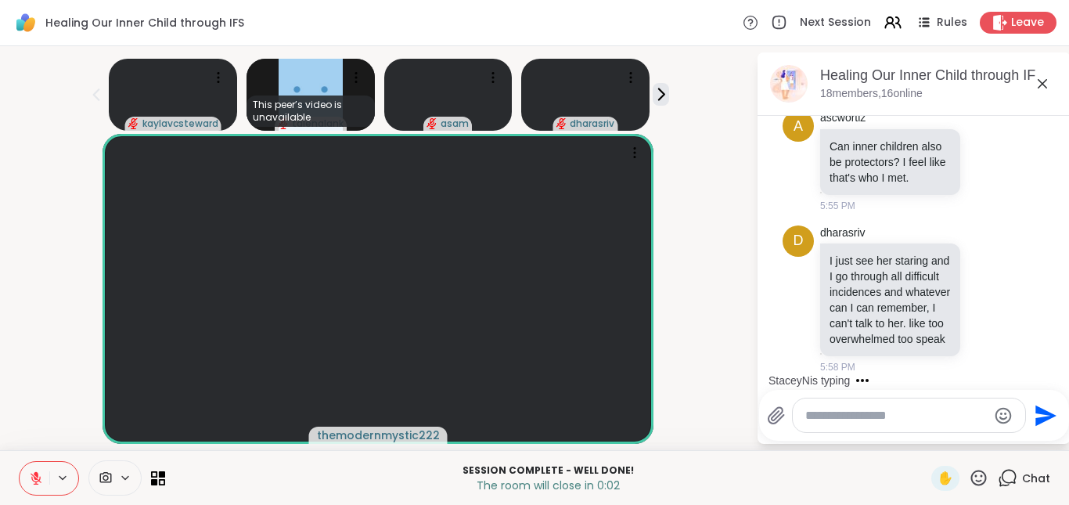
click at [971, 476] on icon at bounding box center [979, 477] width 16 height 16
click at [925, 440] on span "❤️" at bounding box center [933, 436] width 16 height 19
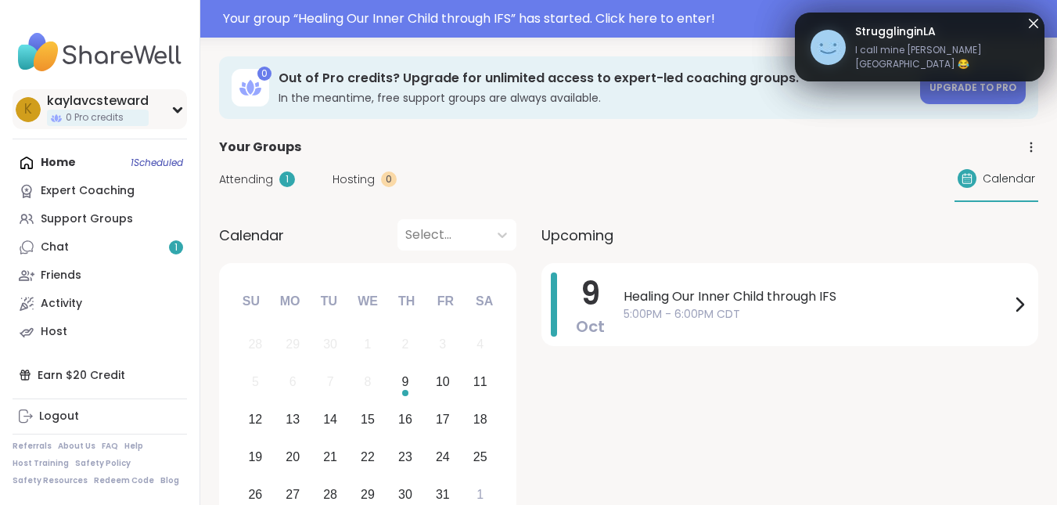
click at [173, 110] on icon at bounding box center [177, 110] width 13 height 8
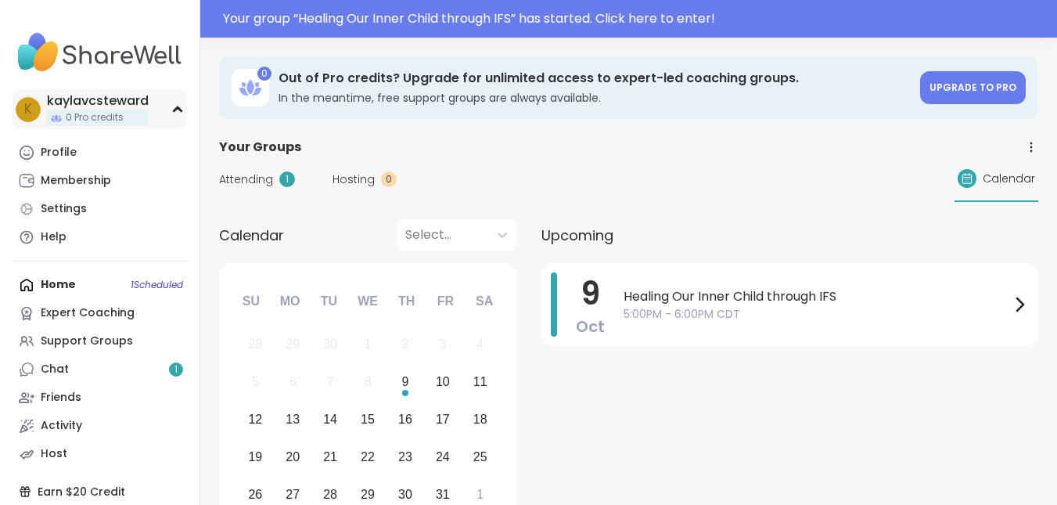
click at [175, 113] on icon at bounding box center [177, 110] width 13 height 8
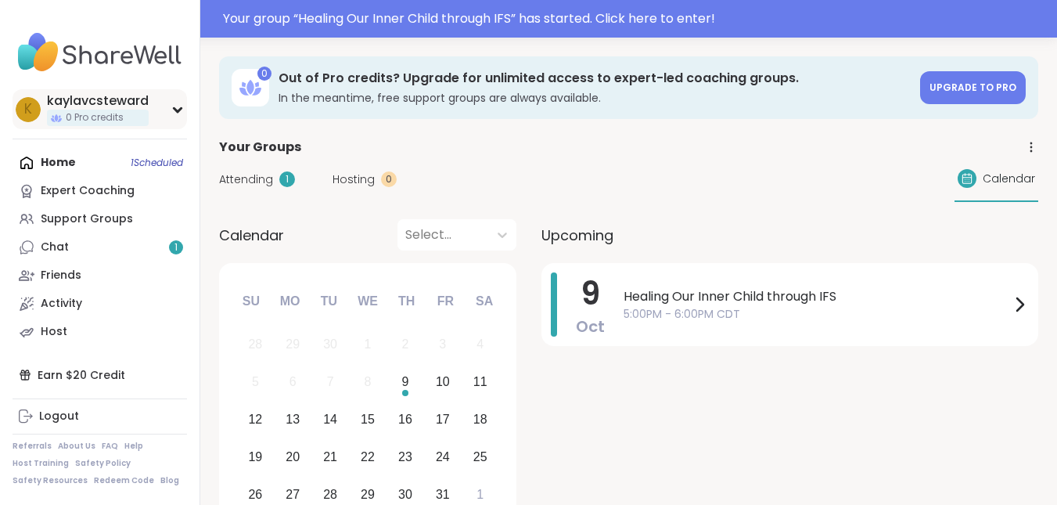
click at [28, 110] on span "k" at bounding box center [28, 109] width 8 height 20
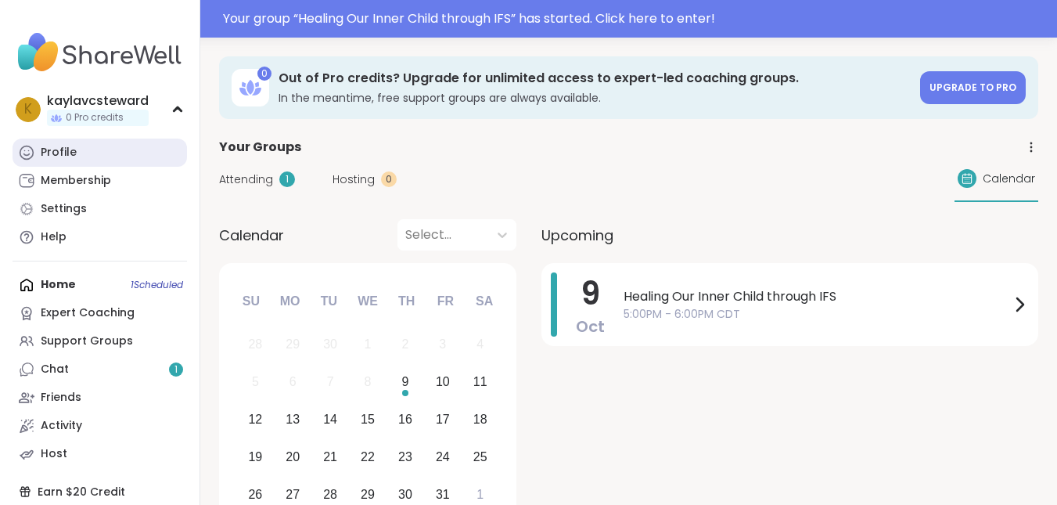
click at [109, 155] on link "Profile" at bounding box center [100, 152] width 174 height 28
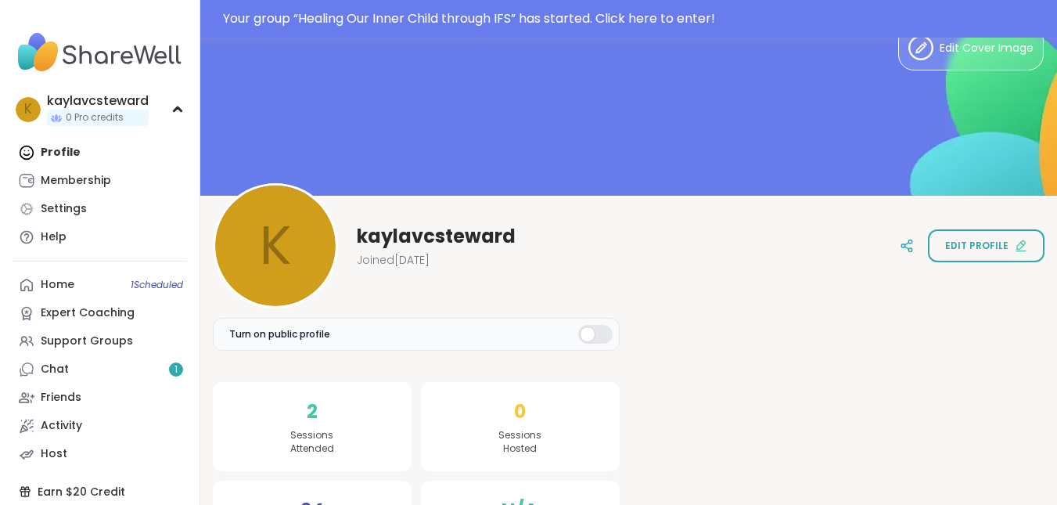
scroll to position [37, 0]
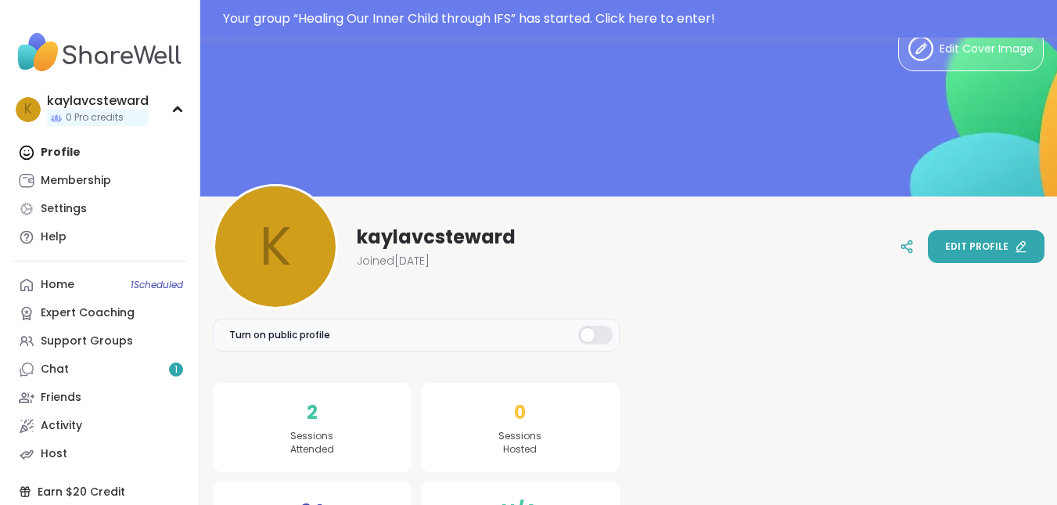
click at [1019, 239] on div "Edit profile" at bounding box center [986, 246] width 82 height 14
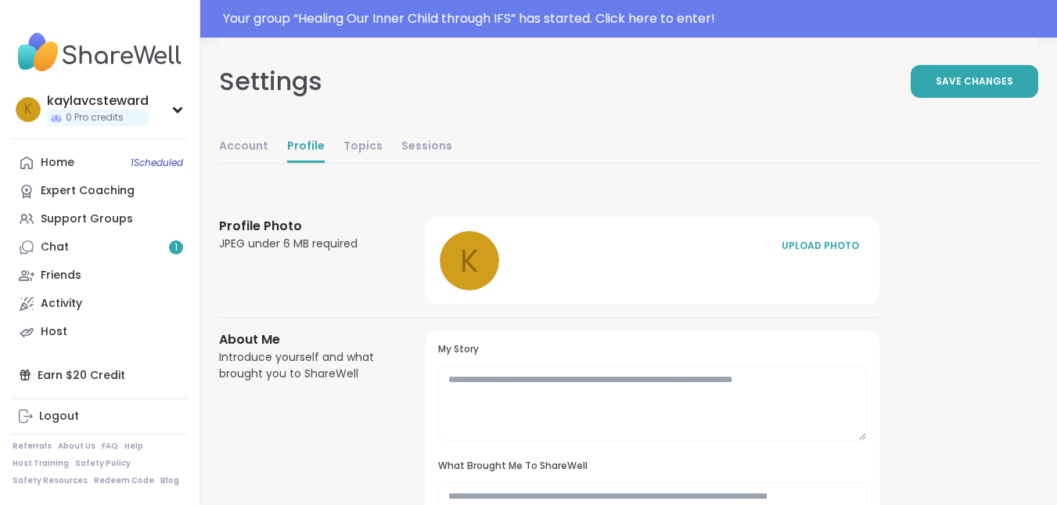
drag, startPoint x: 1055, startPoint y: 138, endPoint x: 1058, endPoint y: 159, distance: 21.2
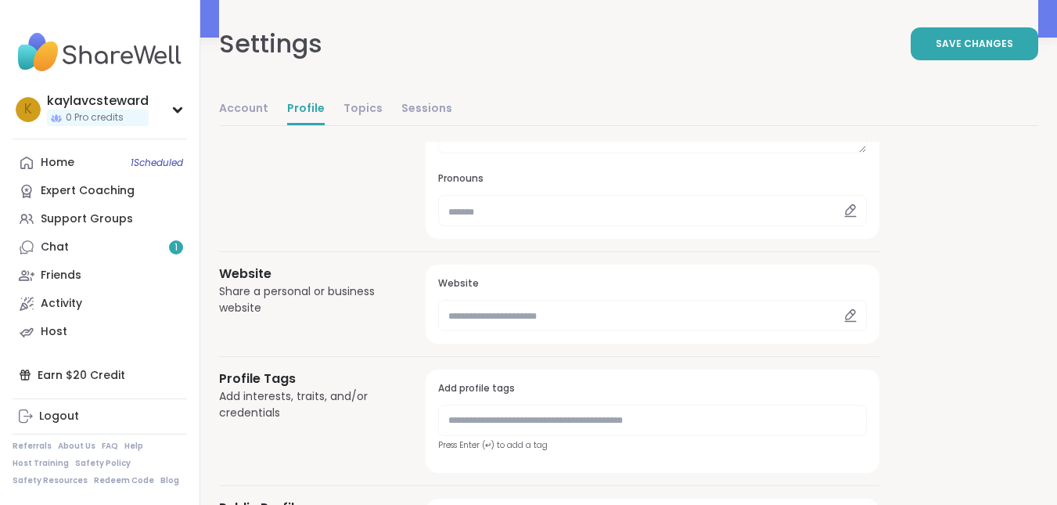
scroll to position [526, 0]
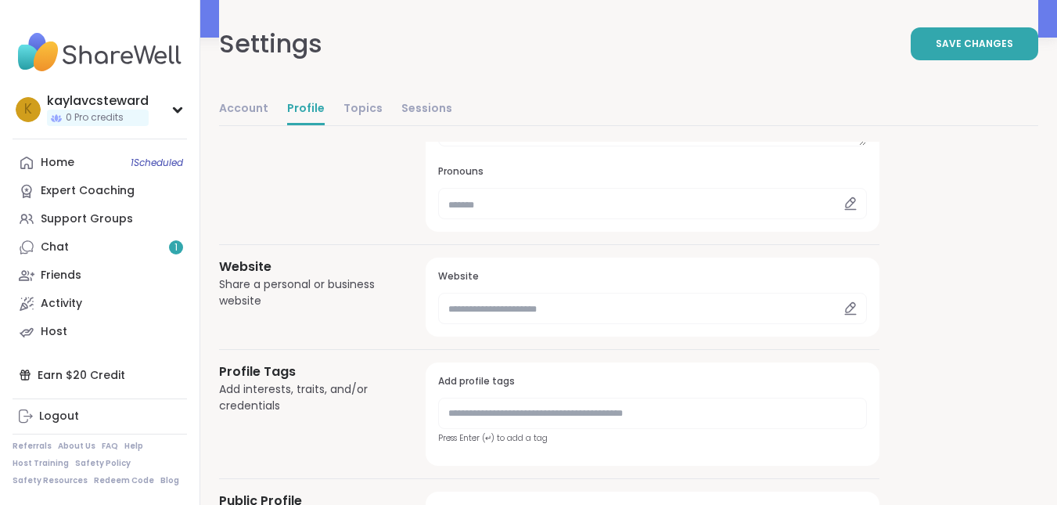
click at [852, 210] on icon at bounding box center [850, 210] width 11 height 0
click at [777, 207] on input "text" at bounding box center [652, 203] width 429 height 31
type input "********"
click at [953, 62] on div "Settings Save Changes" at bounding box center [628, 44] width 819 height 88
click at [961, 53] on button "Save Changes" at bounding box center [974, 43] width 128 height 33
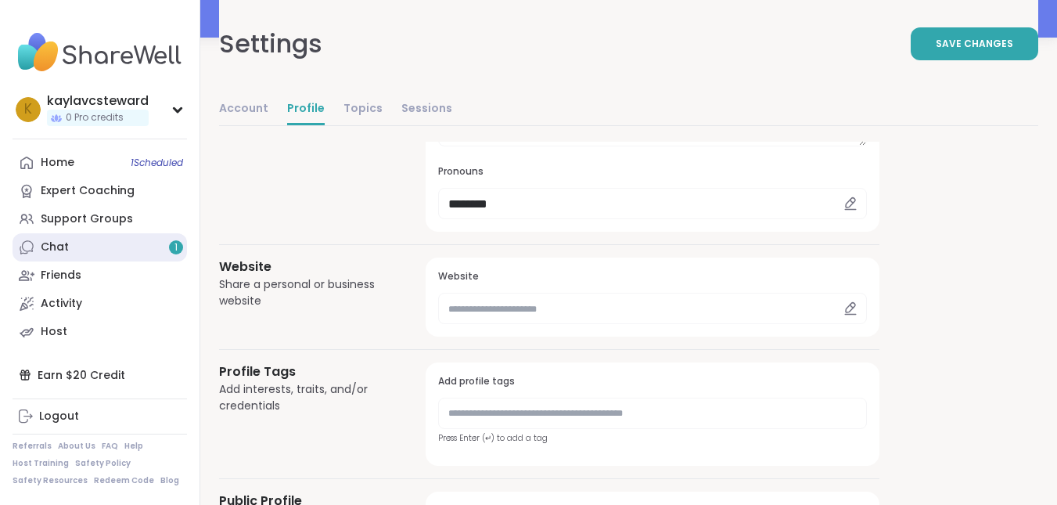
click at [102, 239] on link "Chat 1" at bounding box center [100, 247] width 174 height 28
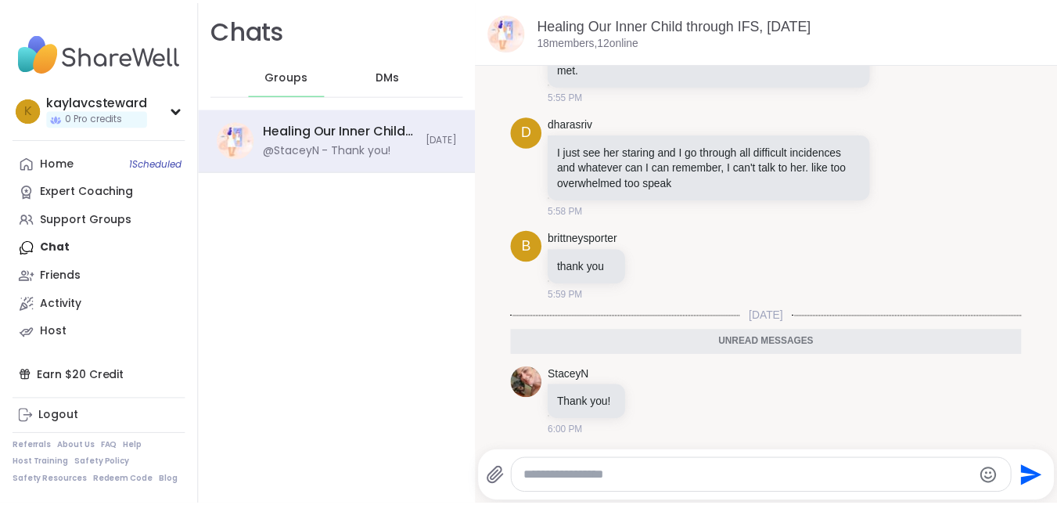
scroll to position [1837, 0]
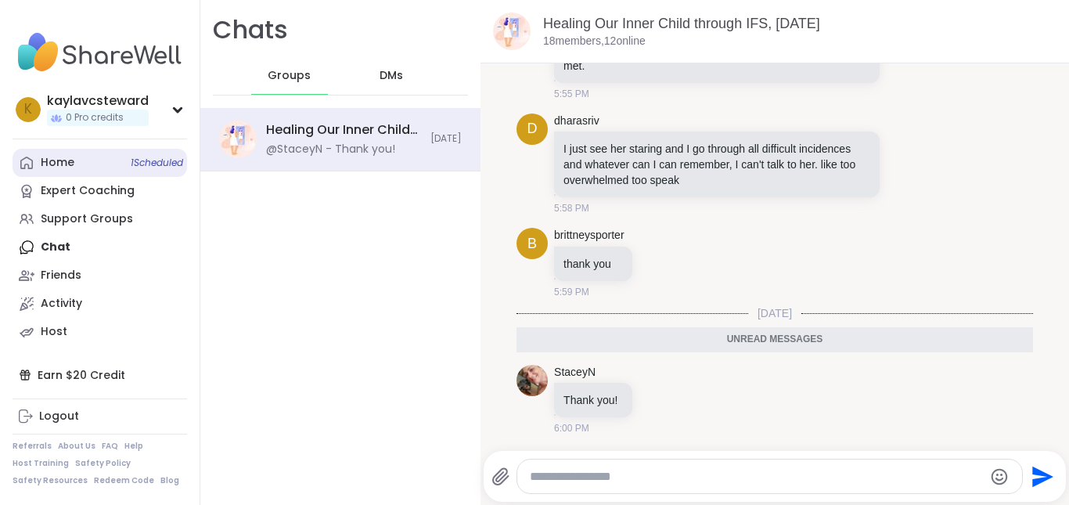
click at [120, 163] on link "Home 1 Scheduled" at bounding box center [100, 163] width 174 height 28
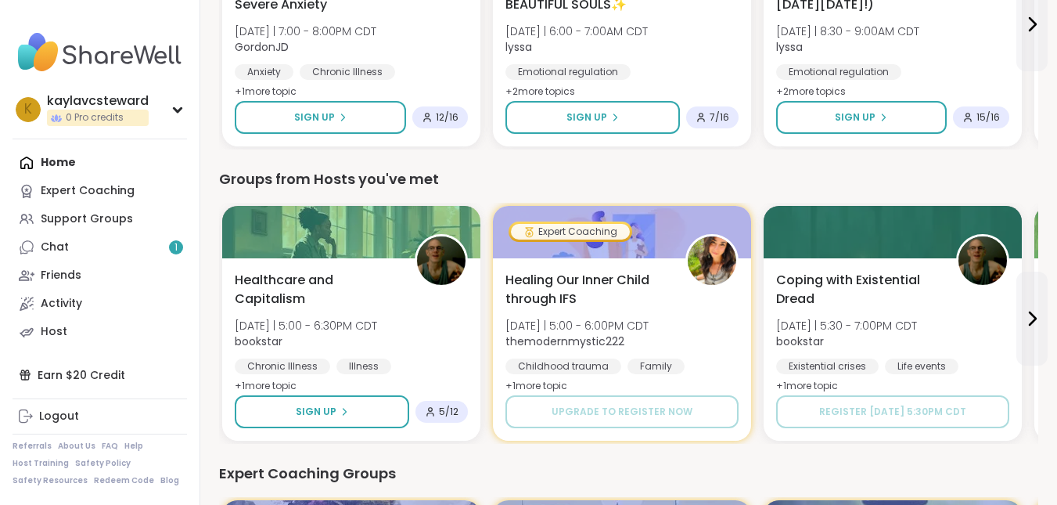
scroll to position [300, 0]
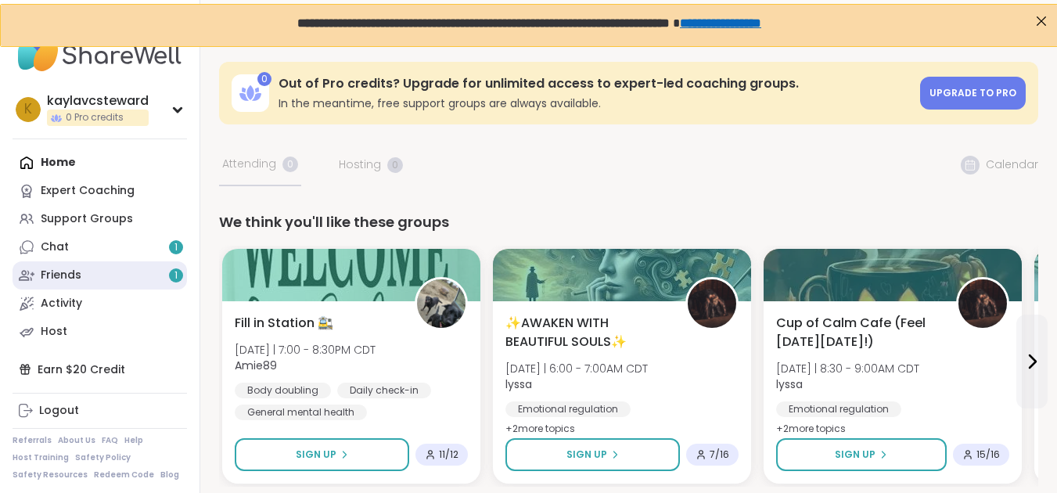
click at [138, 273] on link "Friends 1" at bounding box center [100, 275] width 174 height 28
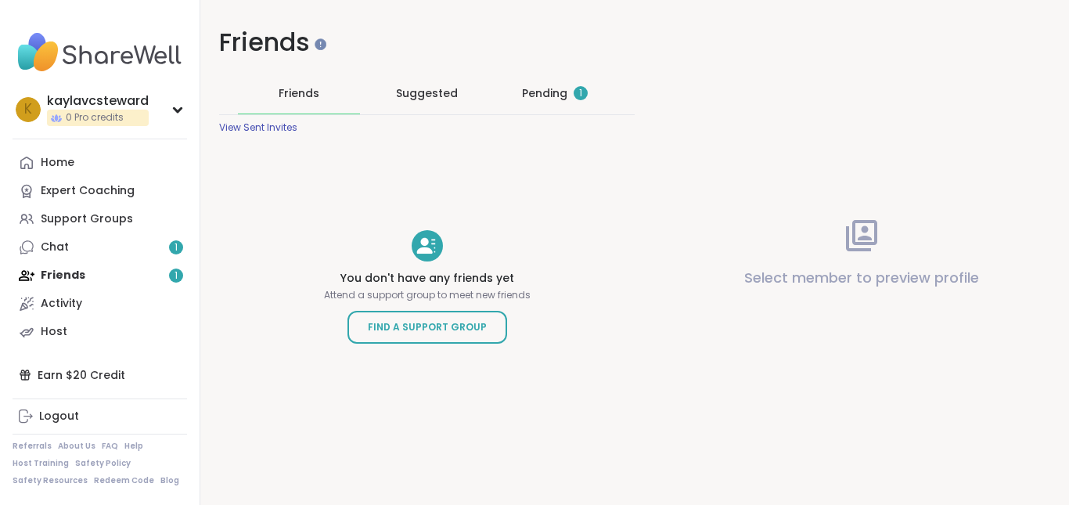
click at [543, 108] on div "Pending 1" at bounding box center [555, 93] width 122 height 41
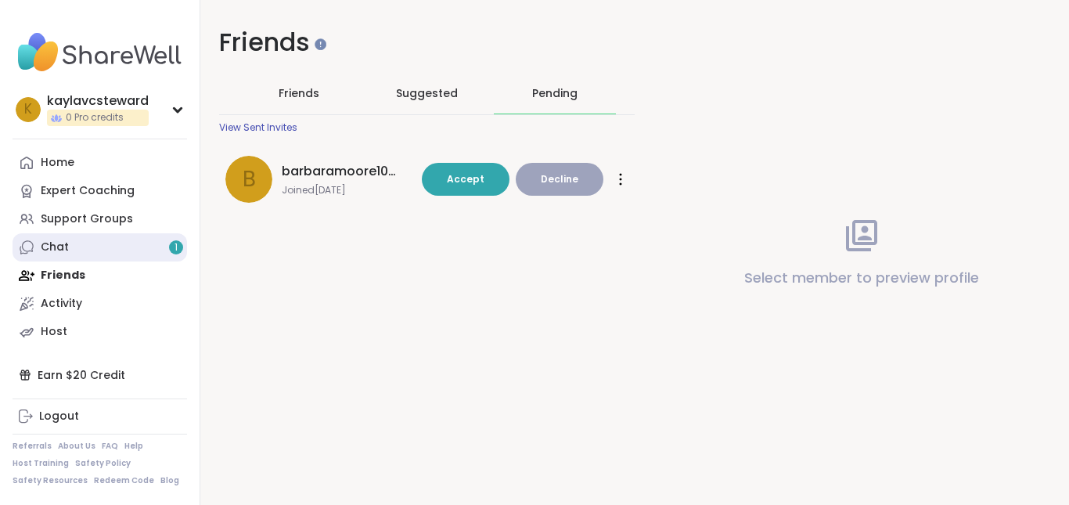
click at [122, 250] on link "Chat 1" at bounding box center [100, 247] width 174 height 28
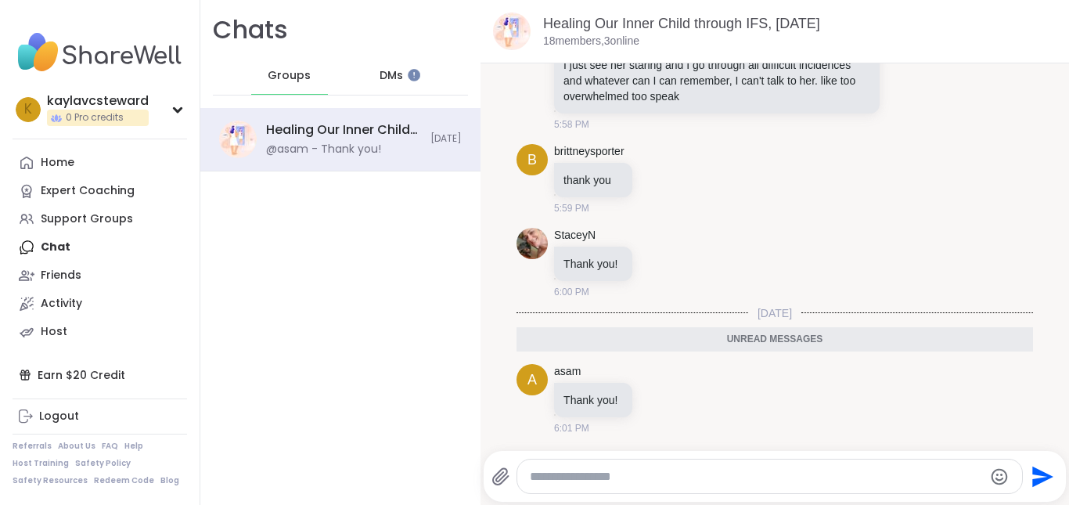
click at [401, 77] on div "DMs" at bounding box center [392, 76] width 77 height 38
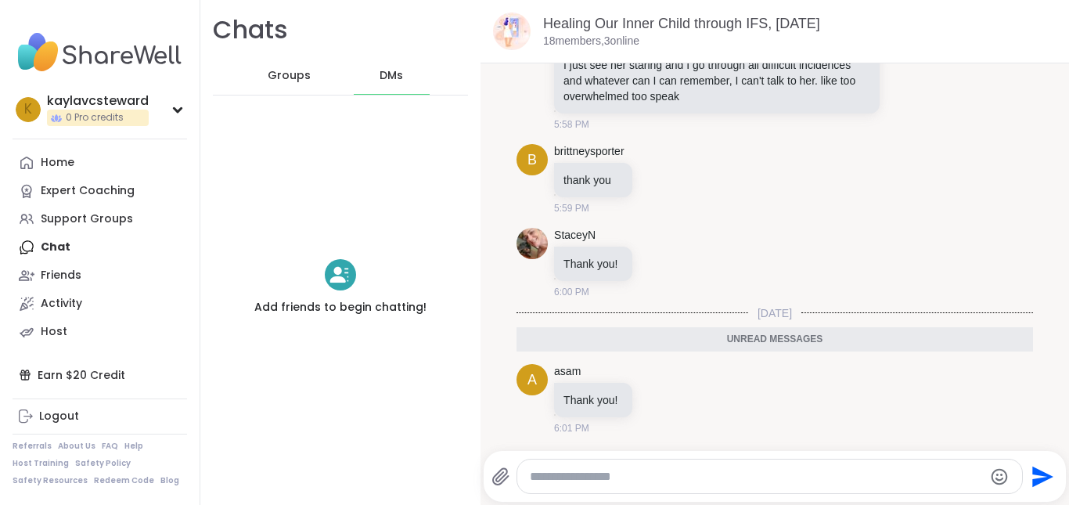
click at [299, 81] on span "Groups" at bounding box center [289, 76] width 43 height 16
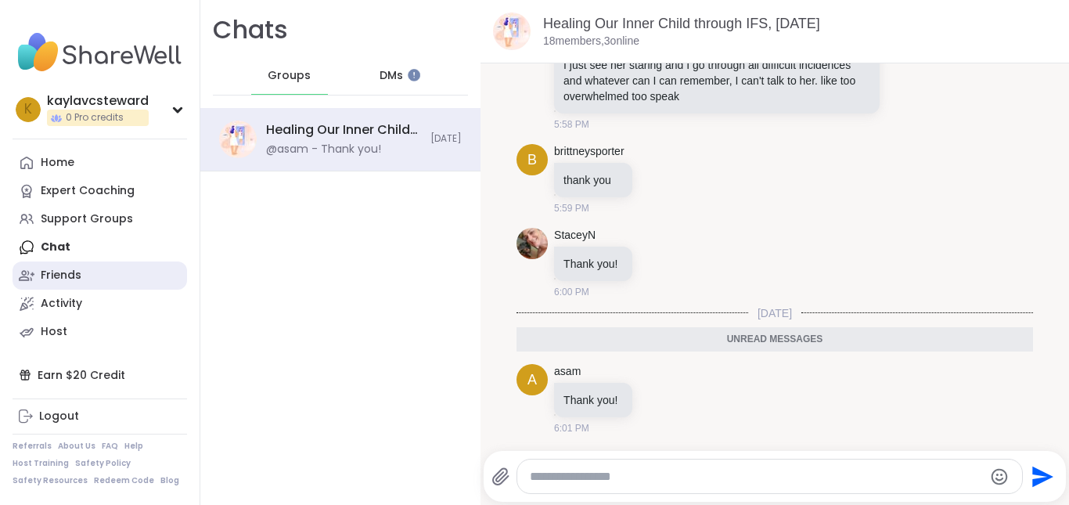
click at [111, 275] on link "Friends" at bounding box center [100, 275] width 174 height 28
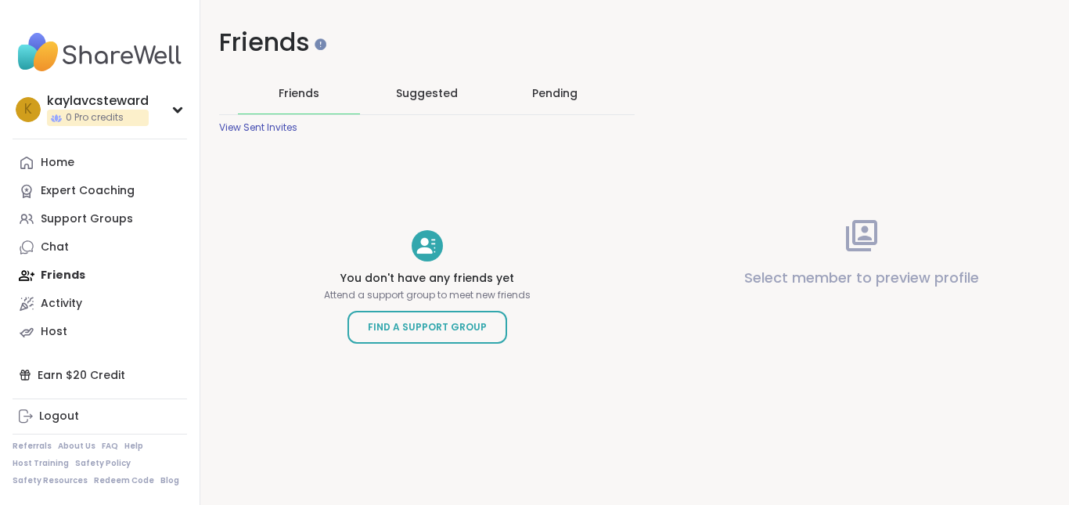
click at [544, 106] on div "Pending" at bounding box center [555, 93] width 122 height 41
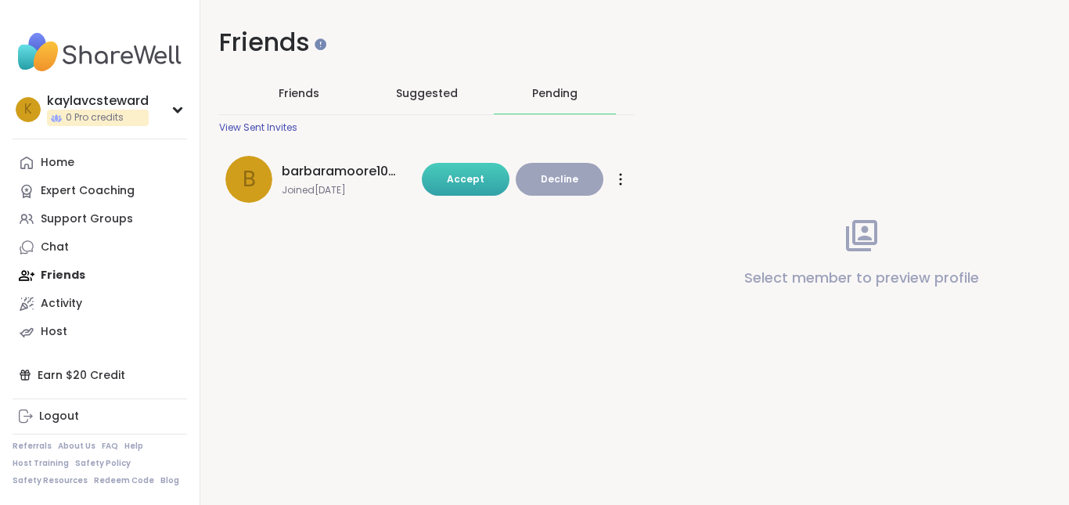
click at [478, 172] on span "Accept" at bounding box center [466, 178] width 38 height 13
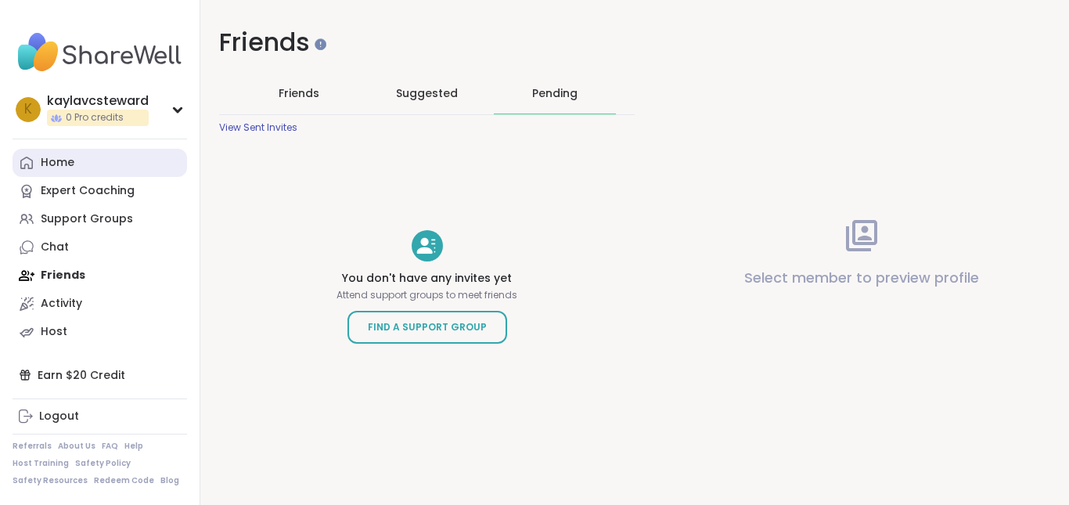
click at [92, 149] on link "Home" at bounding box center [100, 163] width 174 height 28
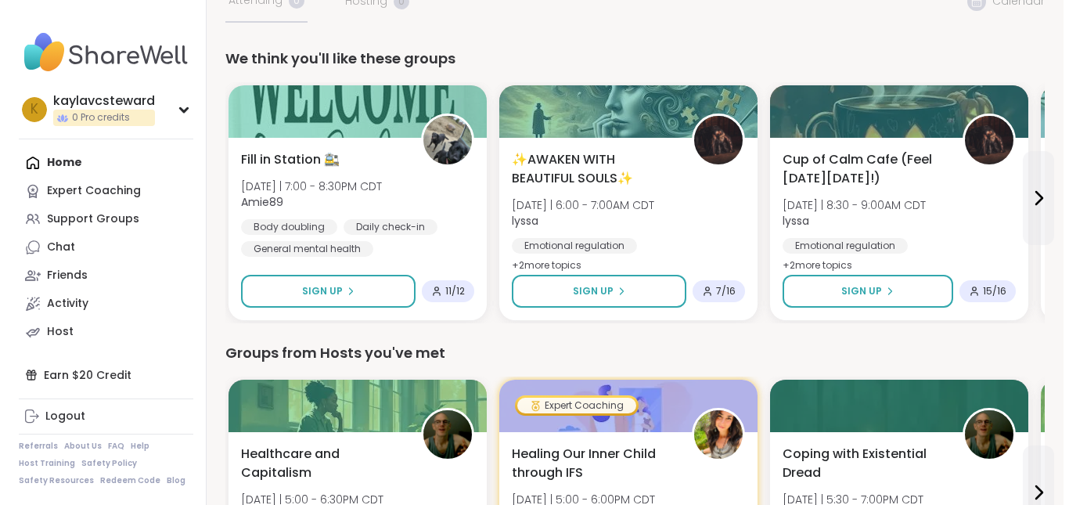
scroll to position [117, 0]
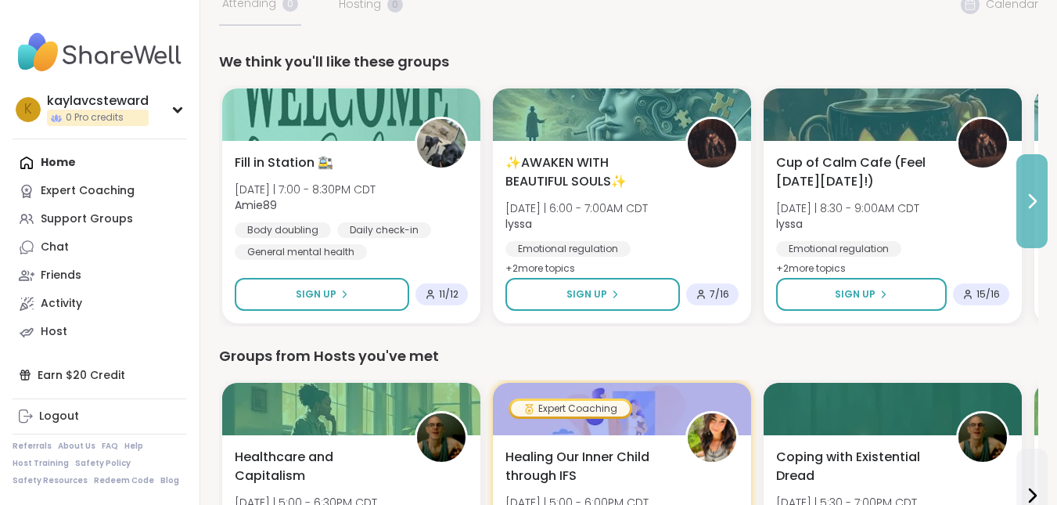
click at [1032, 196] on icon at bounding box center [1032, 201] width 6 height 13
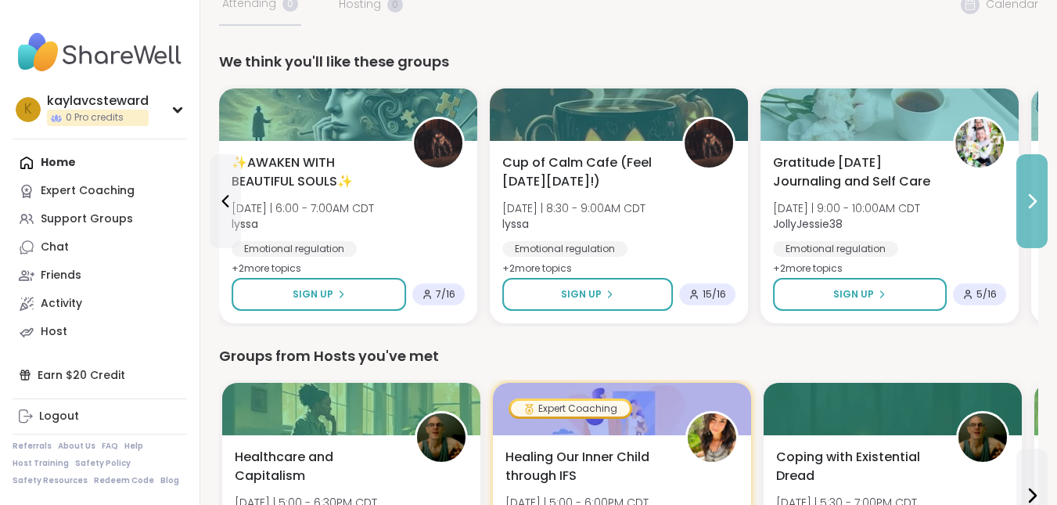
click at [1032, 196] on icon at bounding box center [1032, 201] width 6 height 13
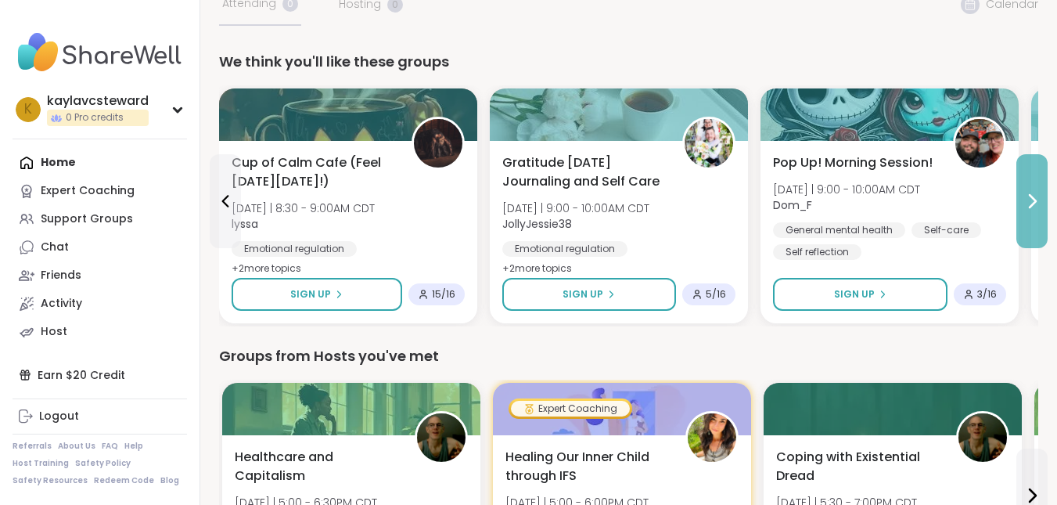
click at [1032, 196] on icon at bounding box center [1032, 201] width 6 height 13
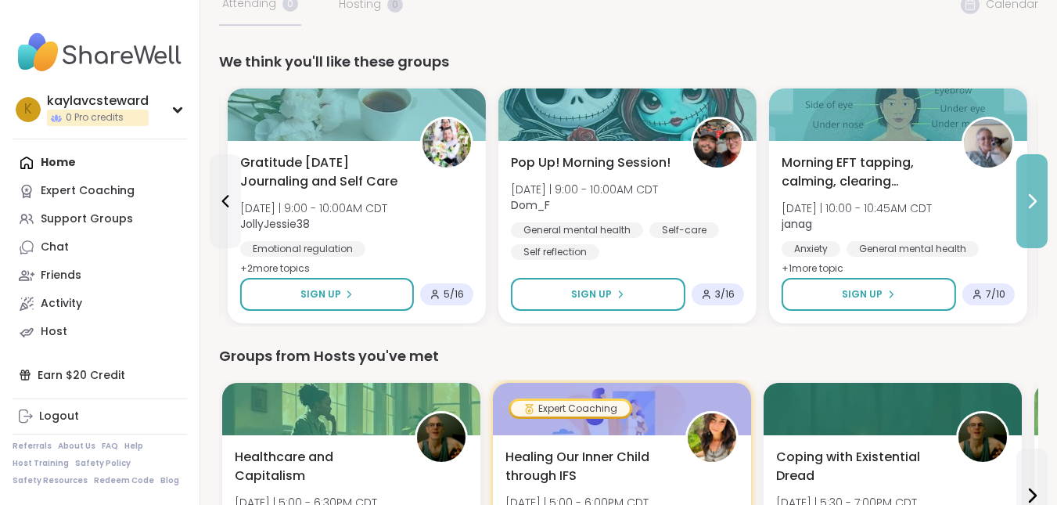
click at [1032, 196] on icon at bounding box center [1032, 201] width 6 height 13
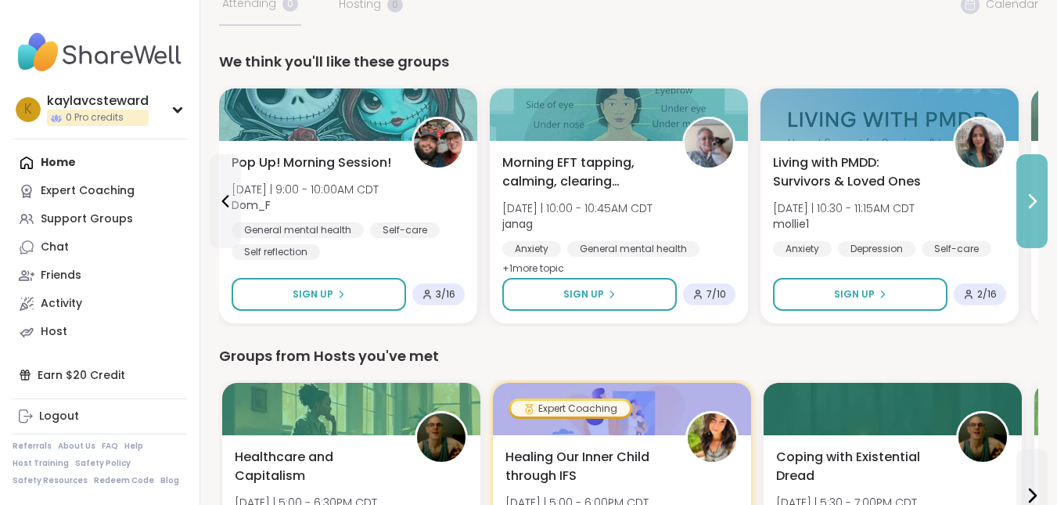
click at [1032, 196] on icon at bounding box center [1032, 201] width 6 height 13
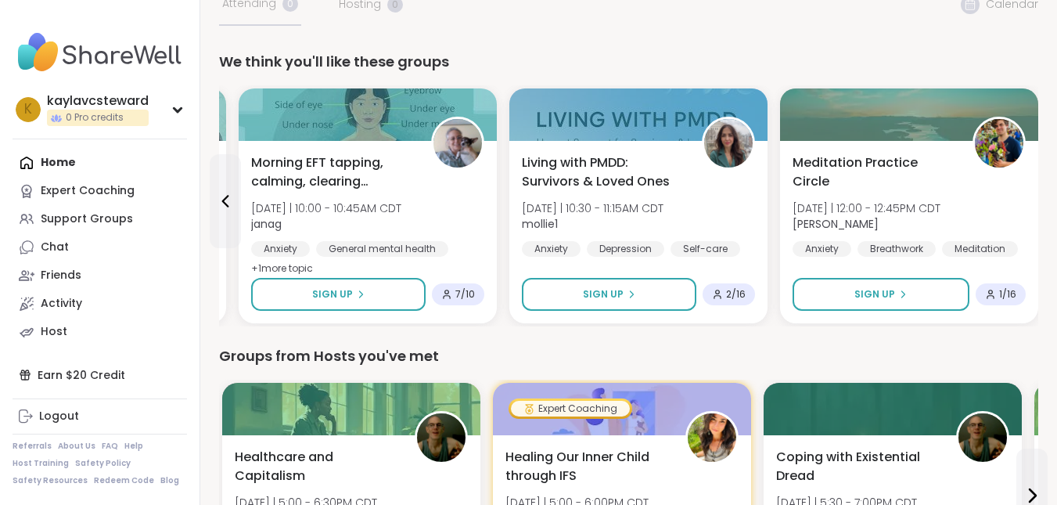
click at [1032, 196] on div "Meditation Practice Circle [DATE] | 12:00 - 12:45PM CDT [PERSON_NAME] Breathwor…" at bounding box center [909, 232] width 258 height 182
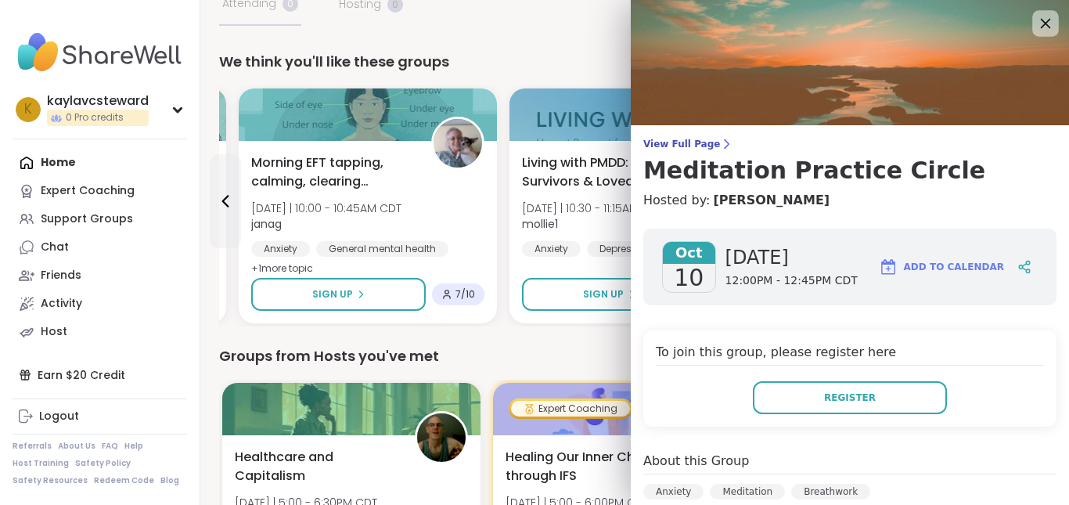
click at [1032, 11] on div at bounding box center [1045, 23] width 27 height 27
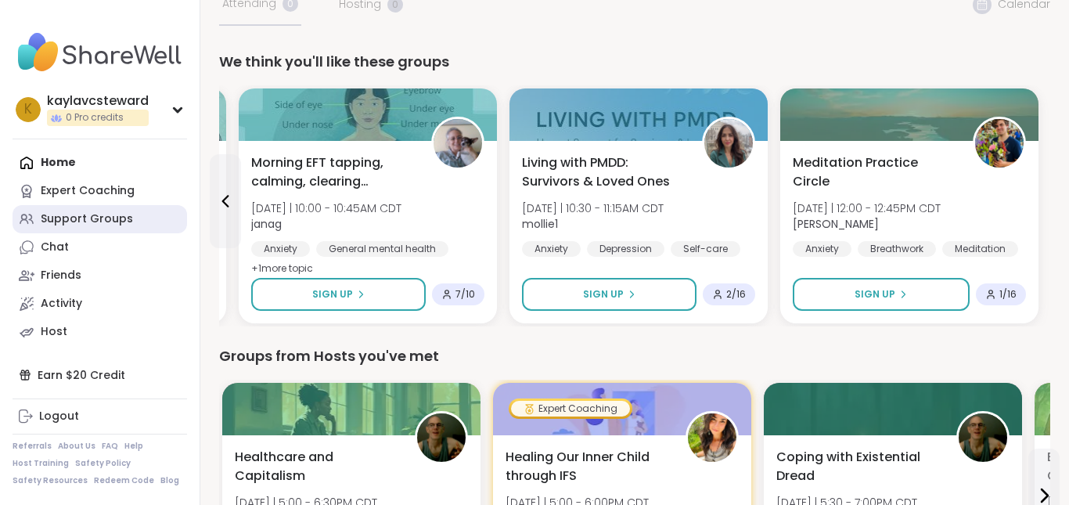
click at [111, 222] on div "Support Groups" at bounding box center [87, 219] width 92 height 16
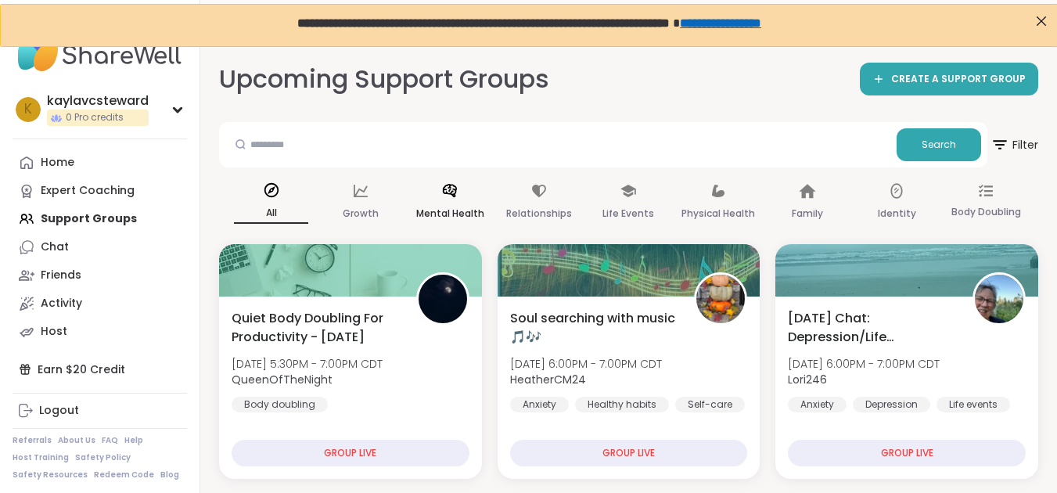
click at [441, 210] on p "Mental Health" at bounding box center [450, 213] width 68 height 19
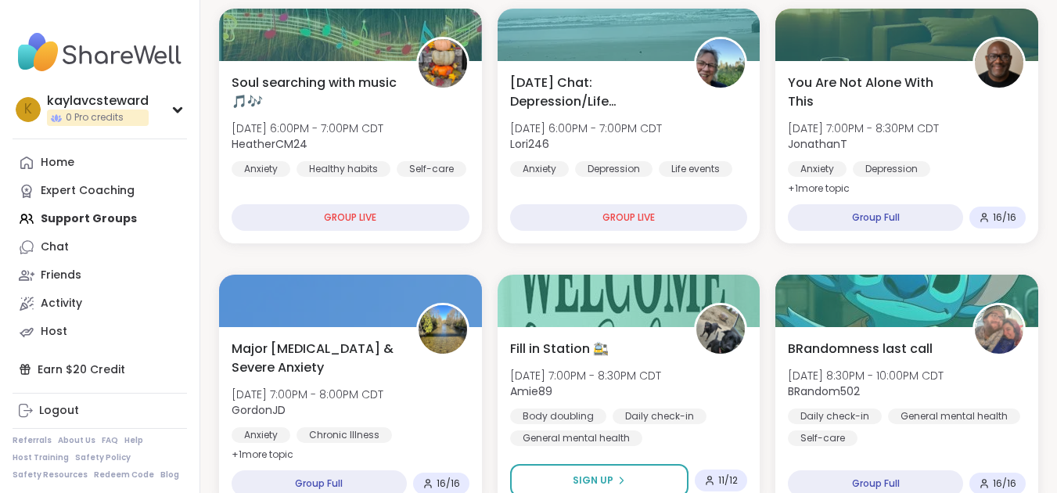
scroll to position [297, 0]
